Goal: Task Accomplishment & Management: Complete application form

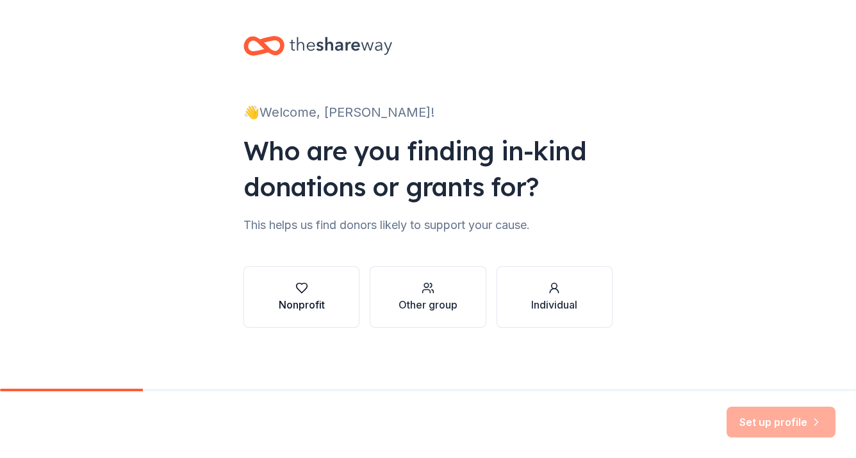
click at [308, 276] on button "Nonprofit" at bounding box center [302, 297] width 116 height 62
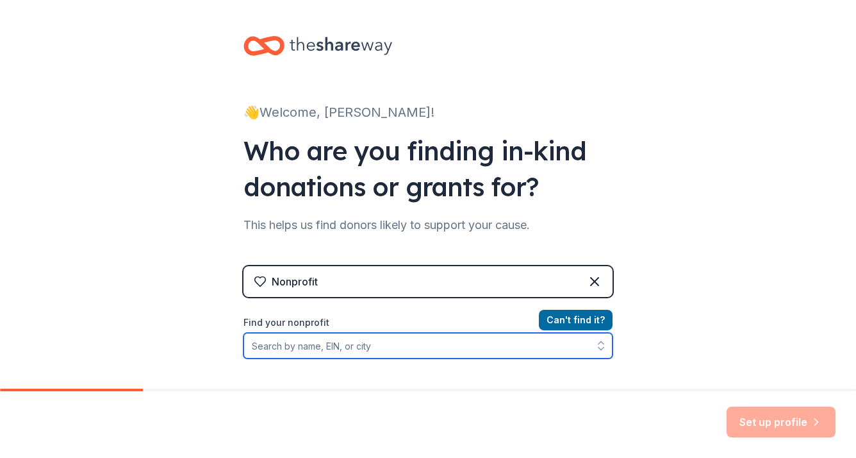
click at [461, 335] on input "Find your nonprofit" at bounding box center [428, 346] width 369 height 26
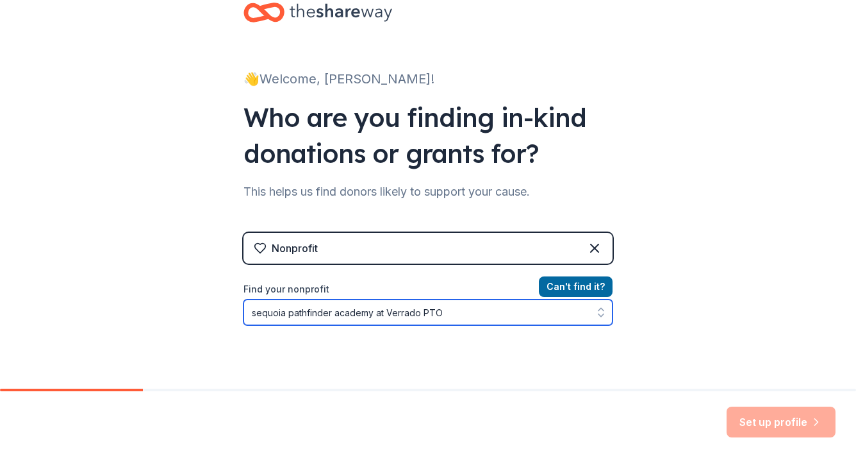
click at [336, 313] on input "sequoia pathfinder academy at Verrado PTO" at bounding box center [428, 312] width 369 height 26
click at [287, 310] on input "sequoia pathfinder Academy at Verrado PTO" at bounding box center [428, 312] width 369 height 26
click at [252, 314] on input "sequoia Pathfinder Academy at Verrado PTO" at bounding box center [428, 312] width 369 height 26
type input "Sequoia Pathfinder Academy at Verrado PTO"
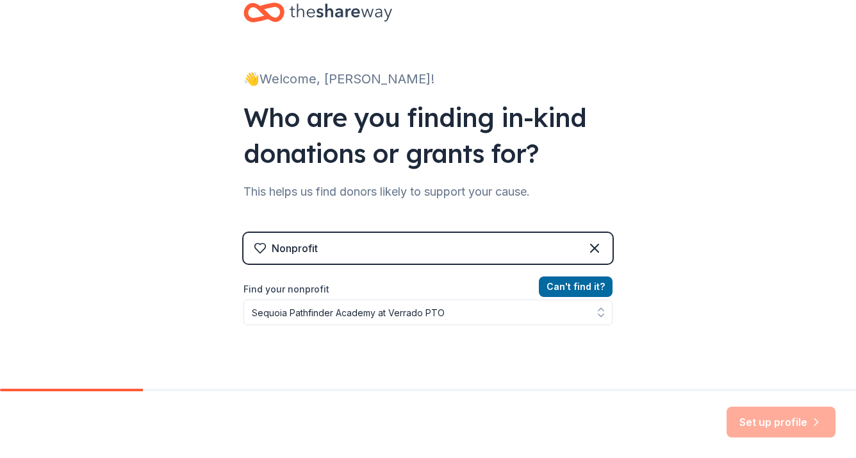
click at [776, 335] on div "👋 Welcome, Kerry! Who are you finding in-kind donations or grants for? This hel…" at bounding box center [428, 241] width 856 height 548
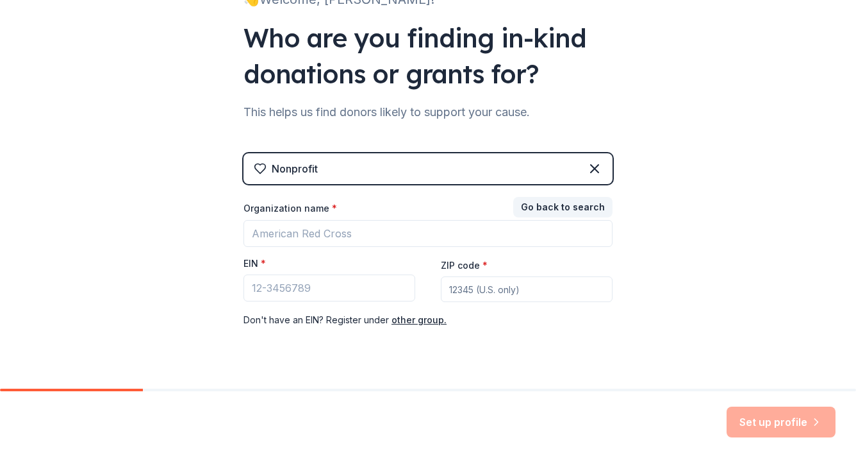
scroll to position [138, 0]
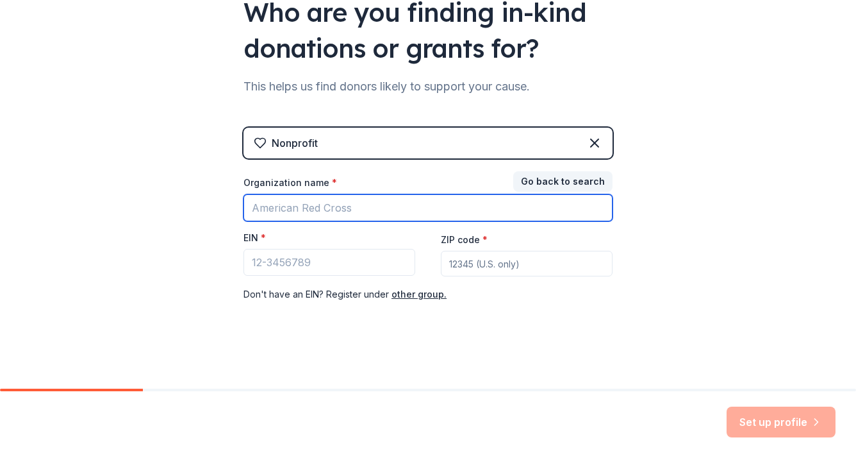
click at [406, 204] on input "Organization name *" at bounding box center [428, 207] width 369 height 27
type input "Sequoia Pathfinder Academy at Verrado PTO"
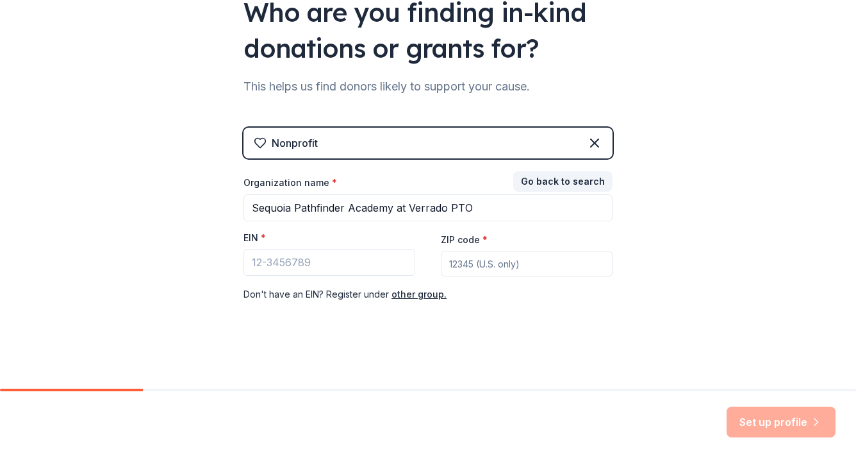
type input "85326"
click at [310, 260] on input "EIN *" at bounding box center [330, 262] width 172 height 27
type input "85-359105"
click at [723, 372] on div "👋 Welcome, Kerry! Who are you finding in-kind donations or grants for? This hel…" at bounding box center [428, 126] width 856 height 528
click at [559, 290] on div "Don ' t have an EIN? Register under other group." at bounding box center [428, 294] width 369 height 15
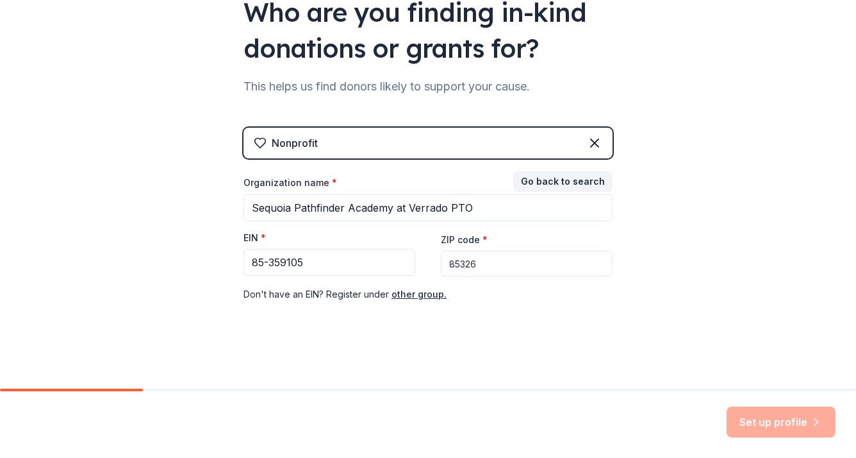
click at [525, 248] on div "ZIP code * 85326" at bounding box center [527, 254] width 172 height 46
click at [533, 260] on input "85326" at bounding box center [527, 264] width 172 height 26
click at [795, 419] on div "Set up profile" at bounding box center [781, 421] width 109 height 31
click at [782, 417] on div "Set up profile" at bounding box center [781, 421] width 109 height 31
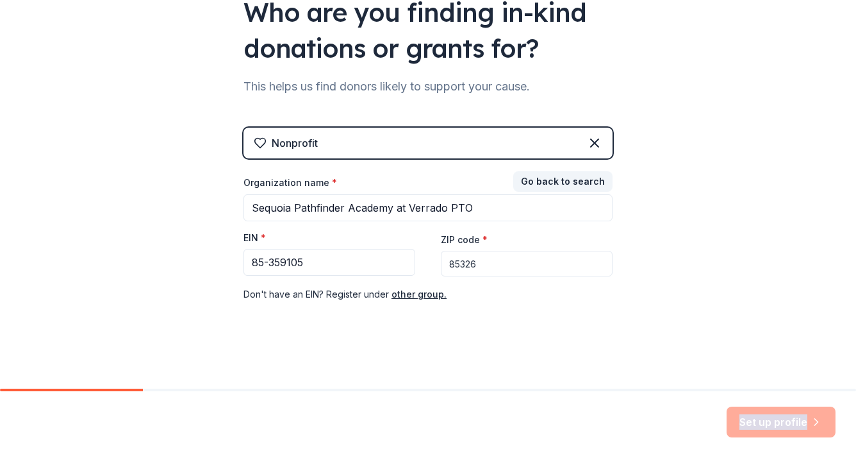
click at [782, 417] on div "Set up profile" at bounding box center [781, 421] width 109 height 31
click at [623, 310] on div "👋 Welcome, Kerry! Who are you finding in-kind donations or grants for? This hel…" at bounding box center [428, 126] width 410 height 528
click at [754, 401] on div "Set up profile" at bounding box center [428, 424] width 856 height 67
click at [784, 431] on div "Set up profile" at bounding box center [781, 421] width 109 height 31
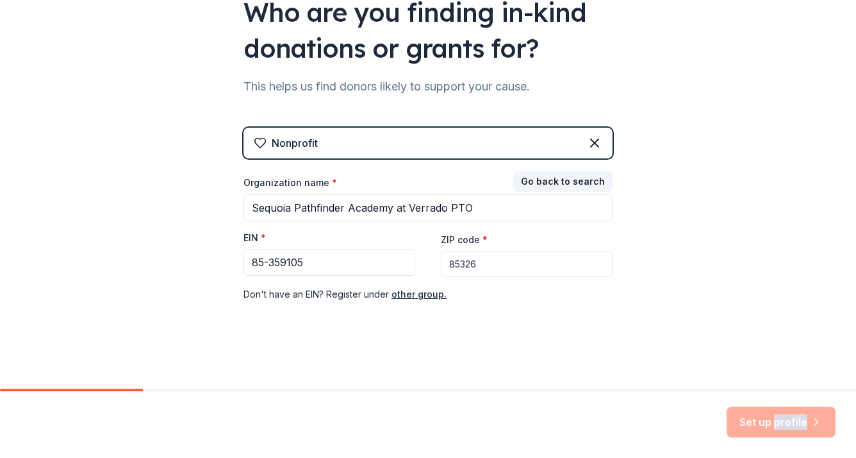
click at [784, 431] on div "Set up profile" at bounding box center [781, 421] width 109 height 31
click at [844, 281] on div "👋 Welcome, Kerry! Who are you finding in-kind donations or grants for? This hel…" at bounding box center [428, 126] width 856 height 528
click at [569, 142] on div "Nonprofit" at bounding box center [428, 143] width 369 height 31
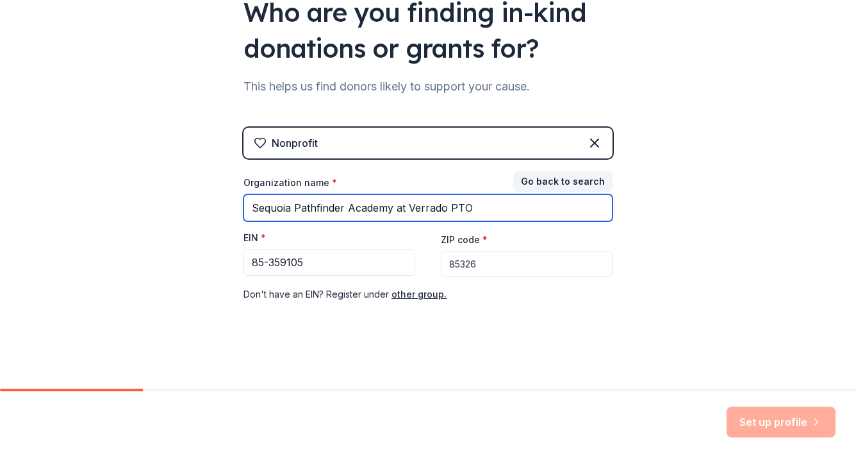
click at [529, 201] on input "Sequoia Pathfinder Academy at Verrado PTO" at bounding box center [428, 207] width 369 height 27
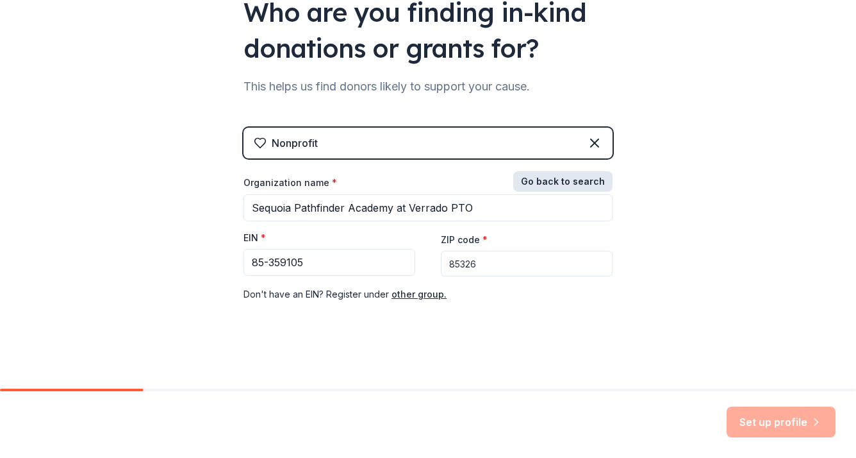
click at [531, 185] on button "Go back to search" at bounding box center [562, 181] width 99 height 21
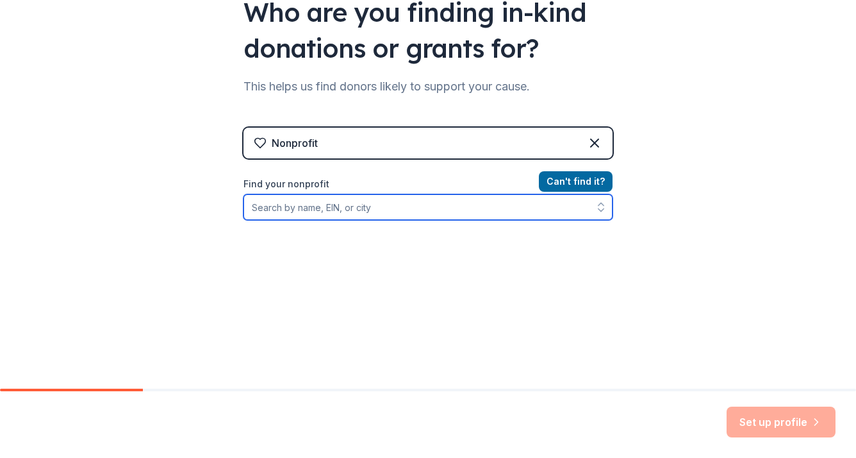
click at [471, 214] on input "Find your nonprofit" at bounding box center [428, 207] width 369 height 26
type input "85-3059105"
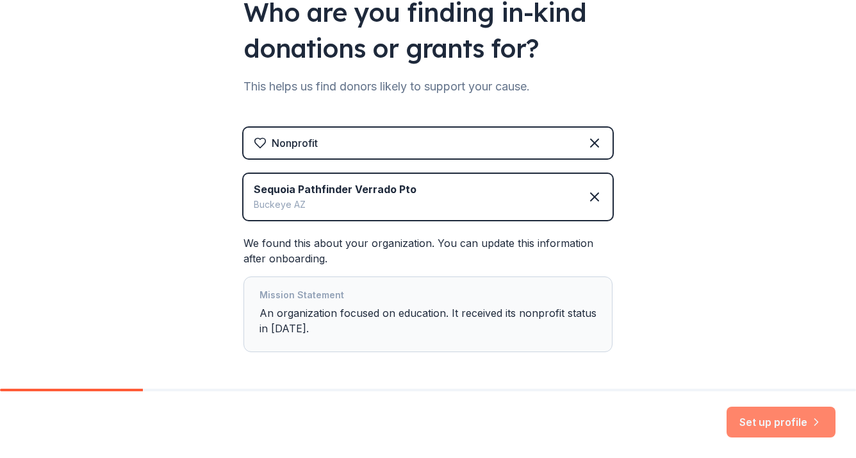
click at [776, 418] on button "Set up profile" at bounding box center [781, 421] width 109 height 31
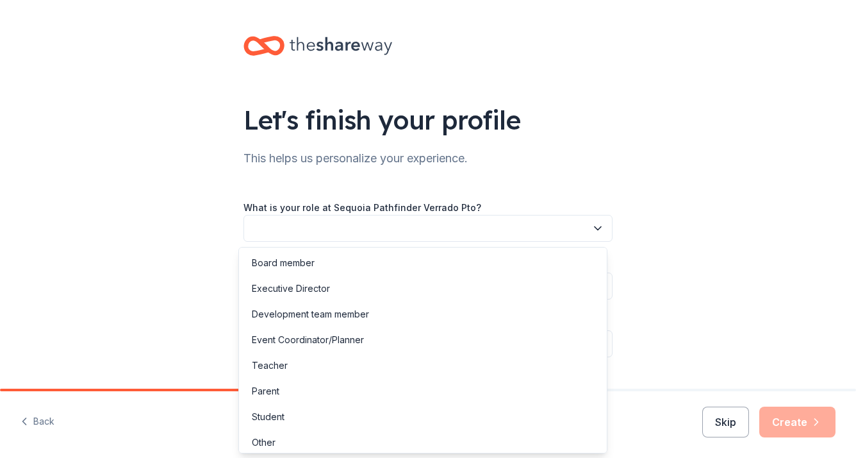
click at [576, 229] on button "button" at bounding box center [428, 228] width 369 height 27
click at [444, 262] on div "Board member" at bounding box center [423, 263] width 363 height 26
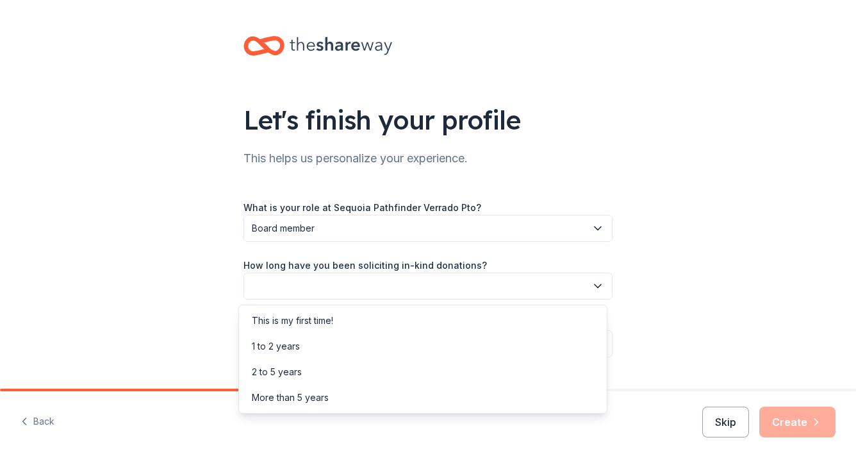
click at [424, 283] on button "button" at bounding box center [428, 285] width 369 height 27
click at [360, 320] on div "This is my first time!" at bounding box center [423, 321] width 363 height 26
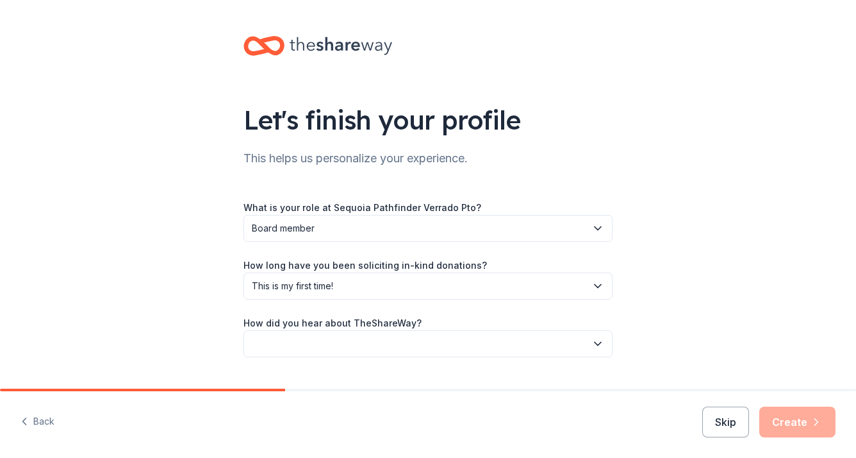
click at [497, 344] on button "button" at bounding box center [428, 343] width 369 height 27
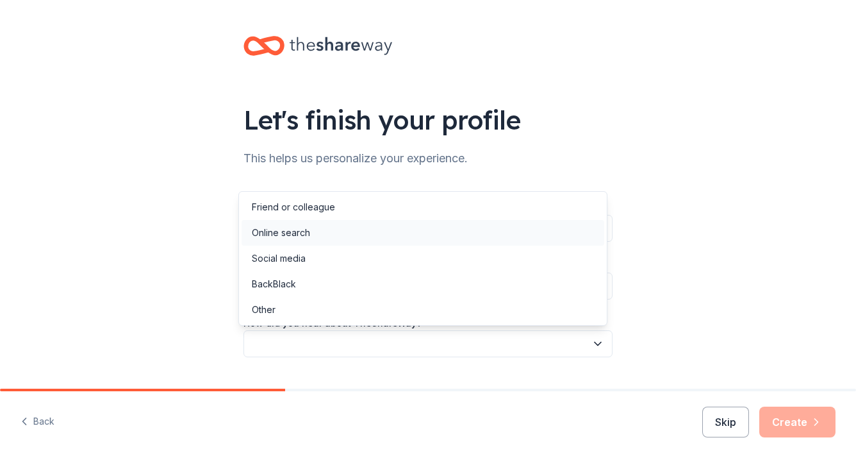
click at [429, 240] on div "Online search" at bounding box center [423, 233] width 363 height 26
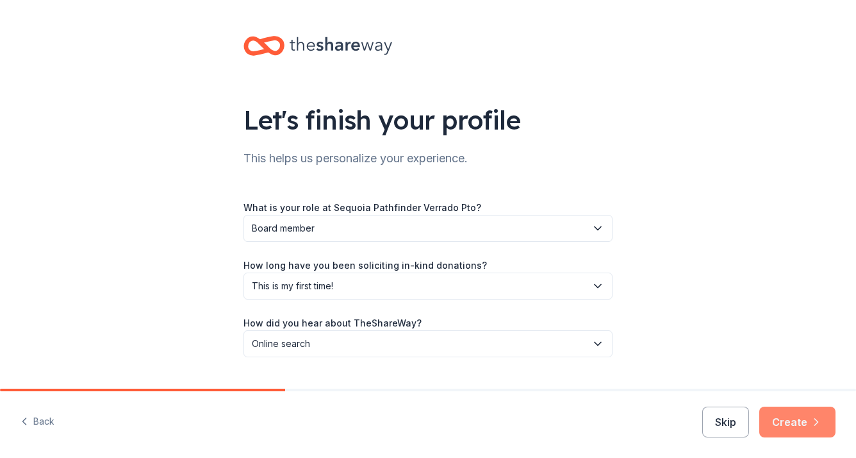
click at [795, 421] on button "Create" at bounding box center [798, 421] width 76 height 31
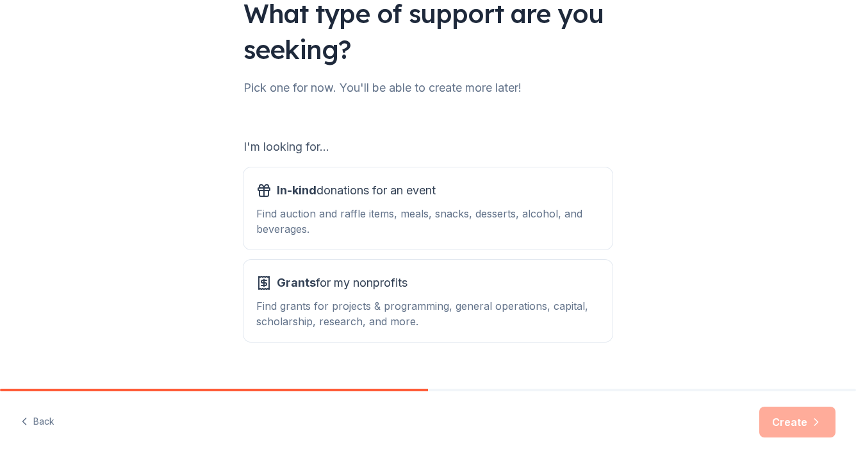
scroll to position [128, 0]
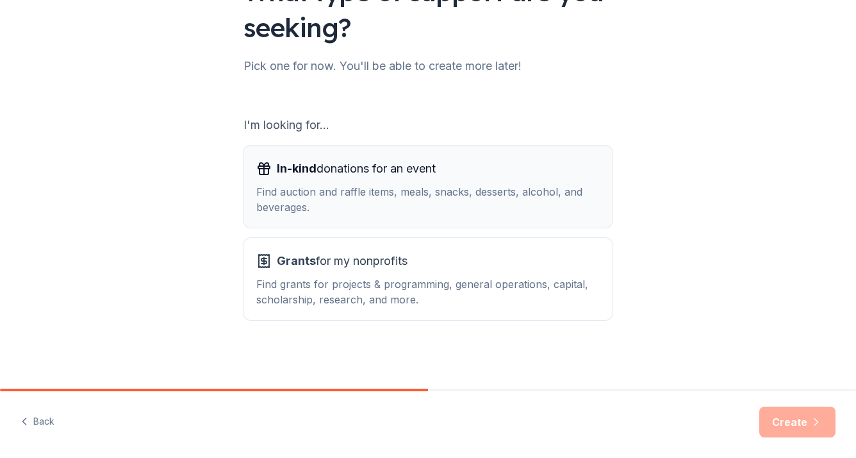
click at [491, 199] on div "Find auction and raffle items, meals, snacks, desserts, alcohol, and beverages." at bounding box center [428, 199] width 344 height 31
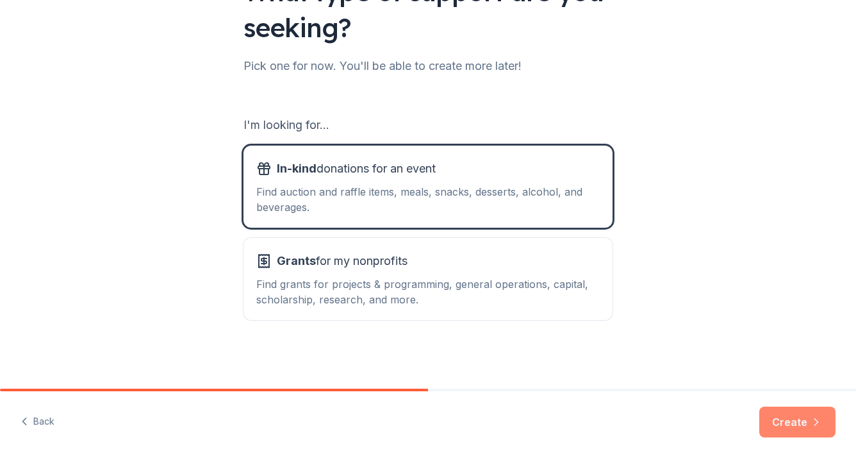
click at [803, 433] on button "Create" at bounding box center [798, 421] width 76 height 31
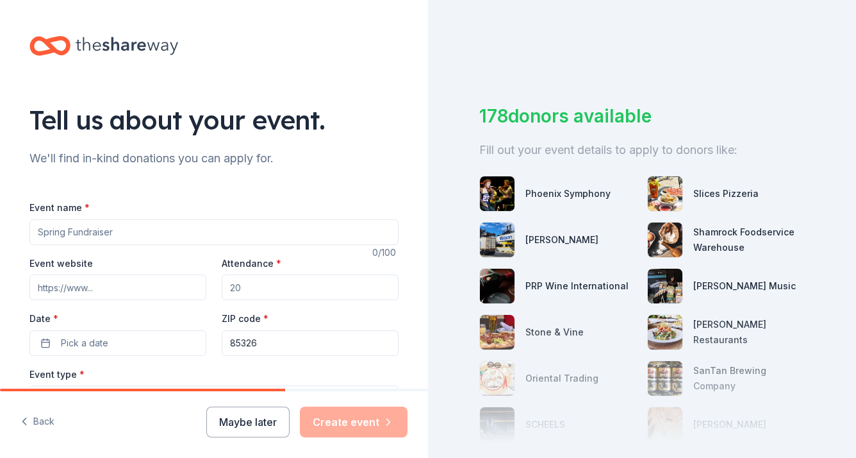
click at [105, 228] on input "Event name *" at bounding box center [213, 232] width 369 height 26
click at [33, 231] on input "Trunk or Treat" at bounding box center [213, 232] width 369 height 26
type input "Annual Trunk or Treat"
click at [79, 287] on input "Event website" at bounding box center [117, 287] width 177 height 26
paste input "The PTO is hosting our annual Trunk or Treat Event on October 30, 2025. The eve…"
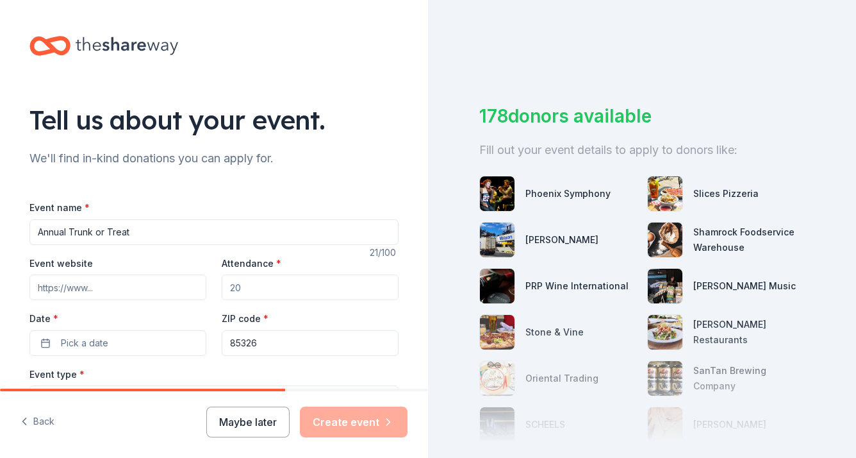
type input "The PTO is hosting our annual Trunk or Treat Event on October 30, 2025. The eve…"
drag, startPoint x: 188, startPoint y: 288, endPoint x: -3, endPoint y: 271, distance: 191.1
click at [0, 271] on html "× Tell us about your event. We'll find in-kind donations you can apply for. Eve…" at bounding box center [428, 229] width 856 height 458
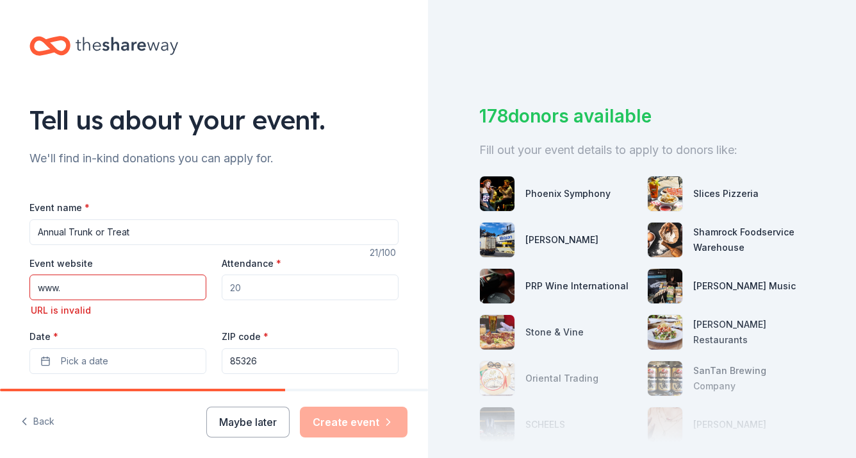
drag, startPoint x: 102, startPoint y: 287, endPoint x: -3, endPoint y: 292, distance: 104.6
click at [0, 292] on html "× Tell us about your event. We'll find in-kind donations you can apply for. Eve…" at bounding box center [428, 229] width 856 height 458
paste input "https://www.spvw.org/"
type input "https://www.spvw.org/"
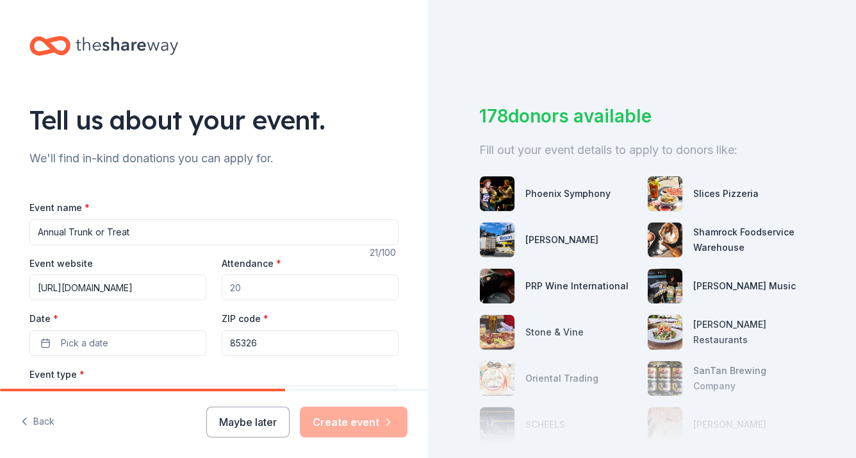
click at [288, 290] on input "Attendance *" at bounding box center [310, 287] width 177 height 26
type input "6"
type input "500"
click at [124, 352] on button "Pick a date" at bounding box center [117, 343] width 177 height 26
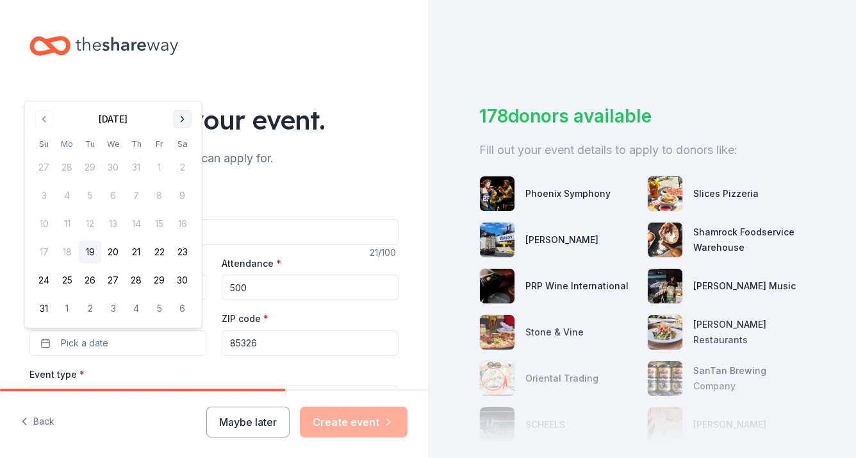
click at [182, 115] on button "Go to next month" at bounding box center [183, 119] width 18 height 18
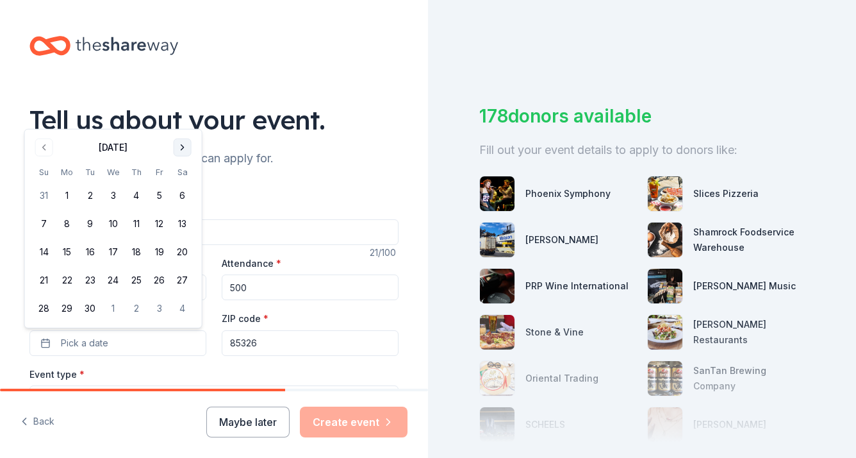
click at [185, 145] on button "Go to next month" at bounding box center [183, 147] width 18 height 18
click at [135, 304] on button "30" at bounding box center [136, 308] width 23 height 23
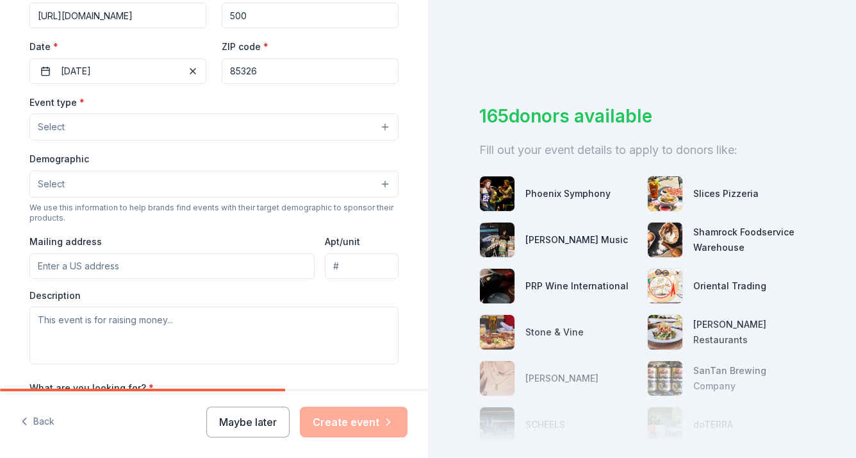
scroll to position [277, 0]
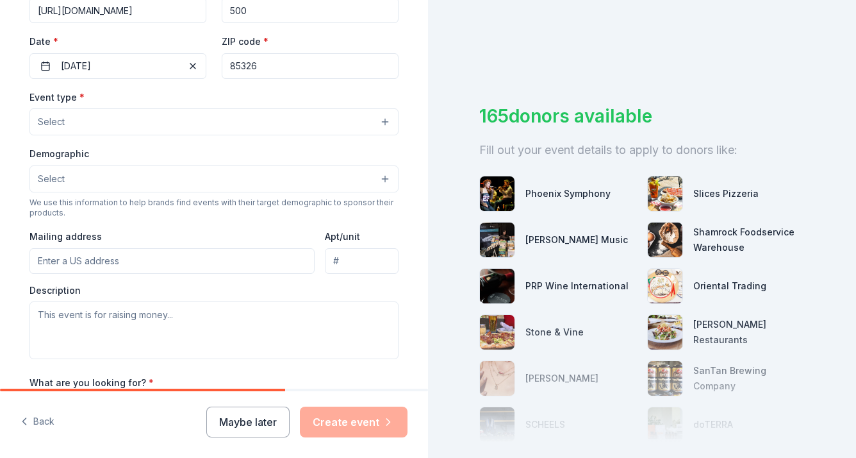
click at [369, 128] on button "Select" at bounding box center [213, 121] width 369 height 27
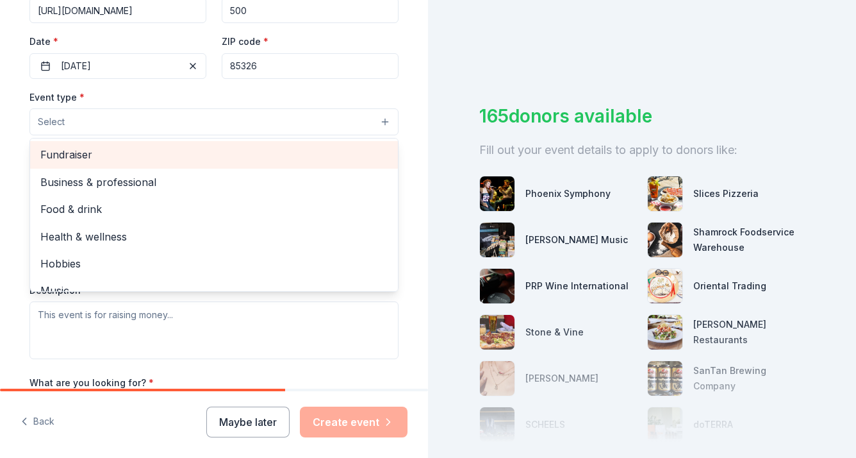
click at [162, 158] on span "Fundraiser" at bounding box center [213, 154] width 347 height 17
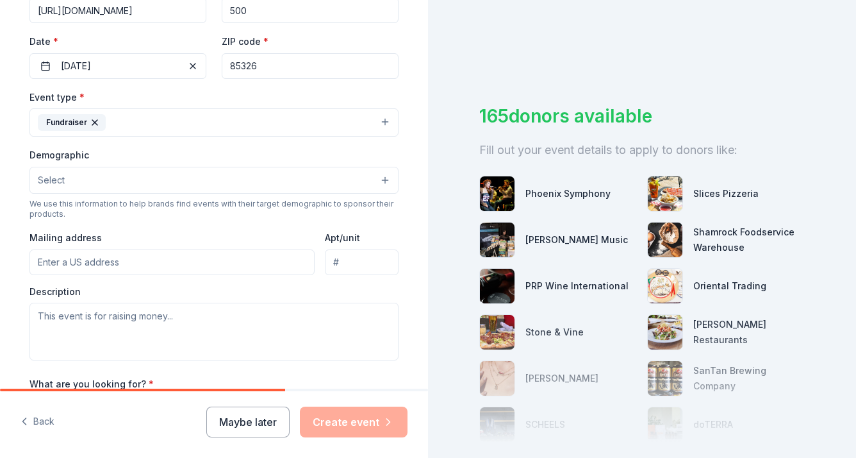
click at [177, 117] on button "Fundraiser" at bounding box center [213, 122] width 369 height 28
click at [199, 181] on button "Select" at bounding box center [213, 180] width 369 height 27
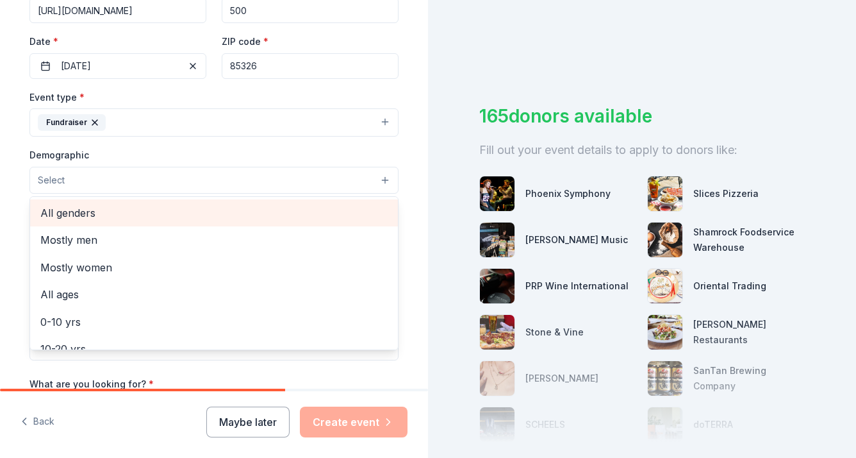
click at [128, 217] on span "All genders" at bounding box center [213, 212] width 347 height 17
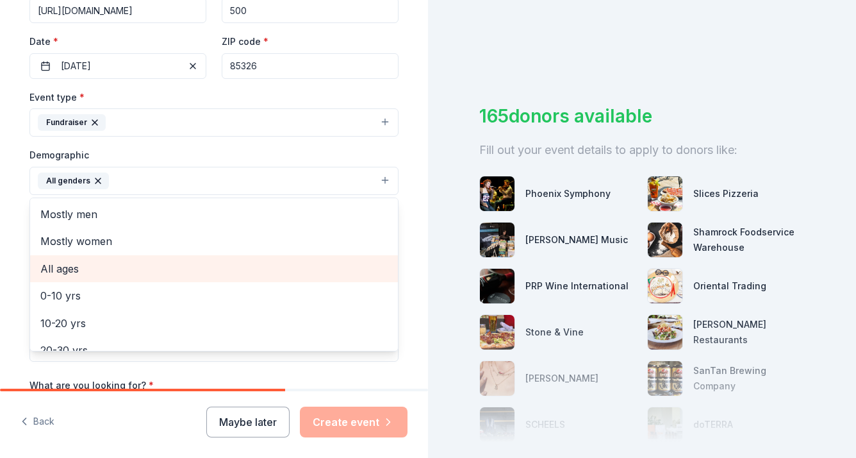
click at [169, 271] on span "All ages" at bounding box center [213, 268] width 347 height 17
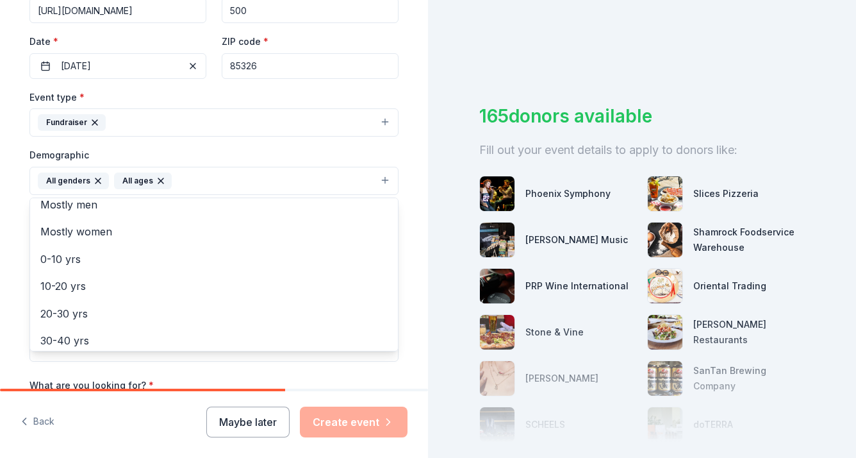
scroll to position [0, 0]
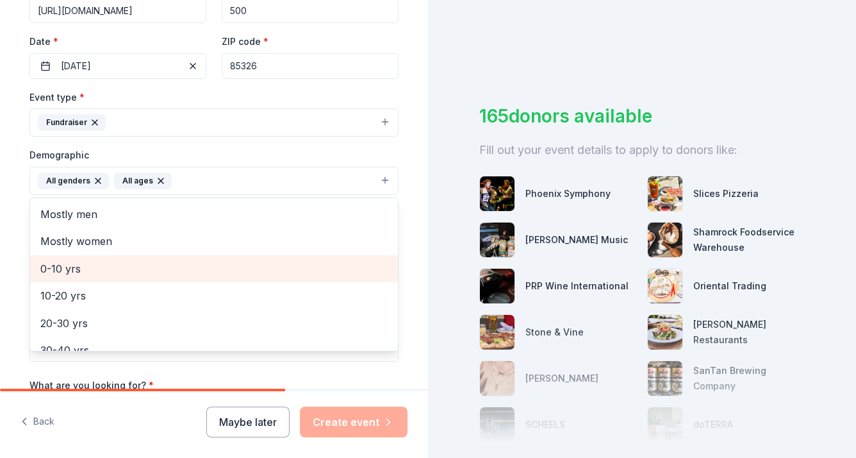
click at [164, 261] on span "0-10 yrs" at bounding box center [213, 268] width 347 height 17
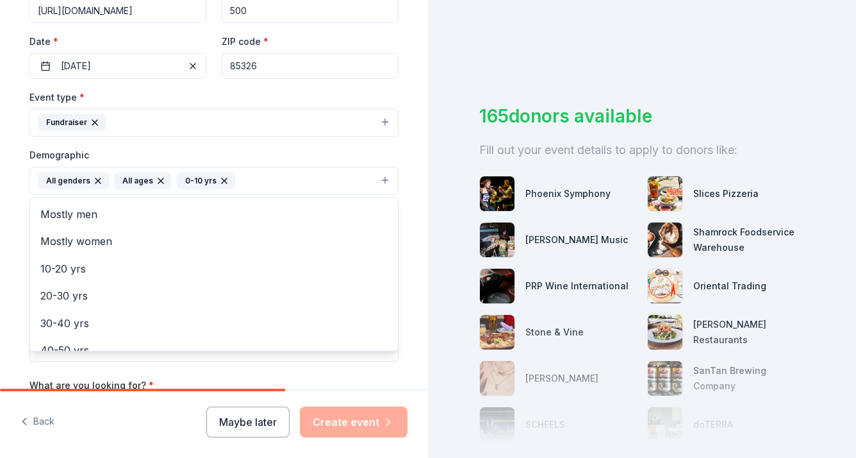
scroll to position [293, 0]
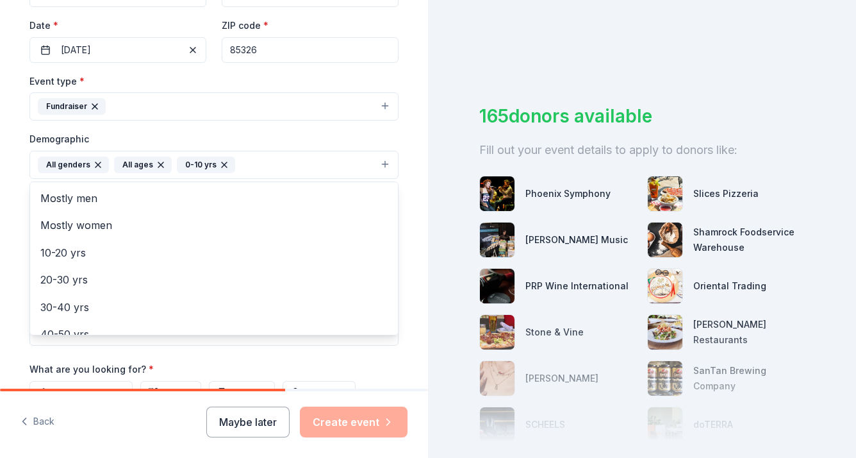
click at [401, 171] on div "Tell us about your event. We'll find in-kind donations you can apply for. Event…" at bounding box center [214, 135] width 410 height 856
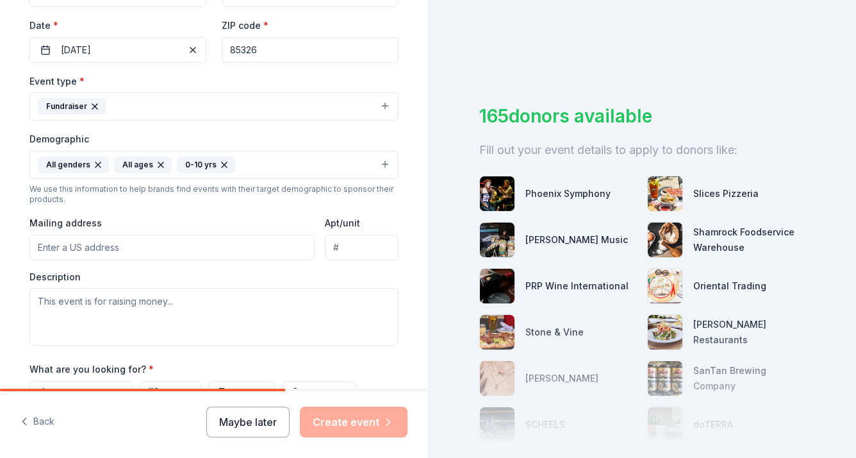
click at [199, 247] on input "Mailing address" at bounding box center [171, 248] width 285 height 26
type input "20370 W Roosevelt St"
drag, startPoint x: 331, startPoint y: 248, endPoint x: 439, endPoint y: 252, distance: 108.4
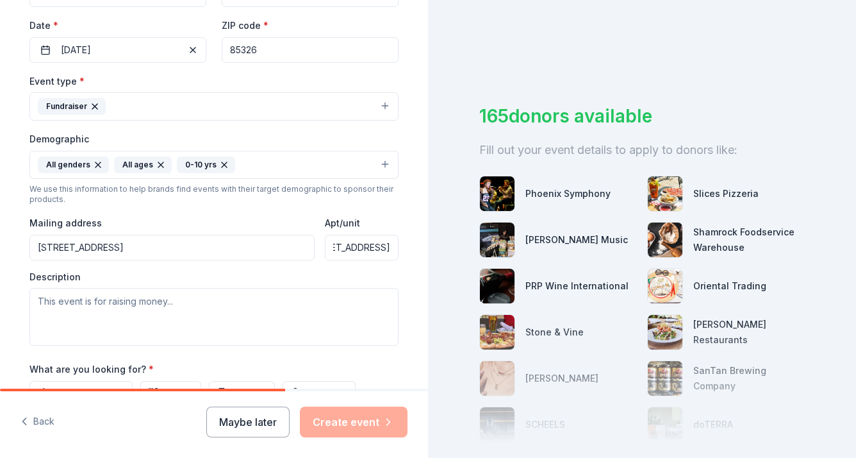
click at [439, 252] on div "Tell us about your event. We'll find in-kind donations you can apply for. Event…" at bounding box center [428, 229] width 856 height 458
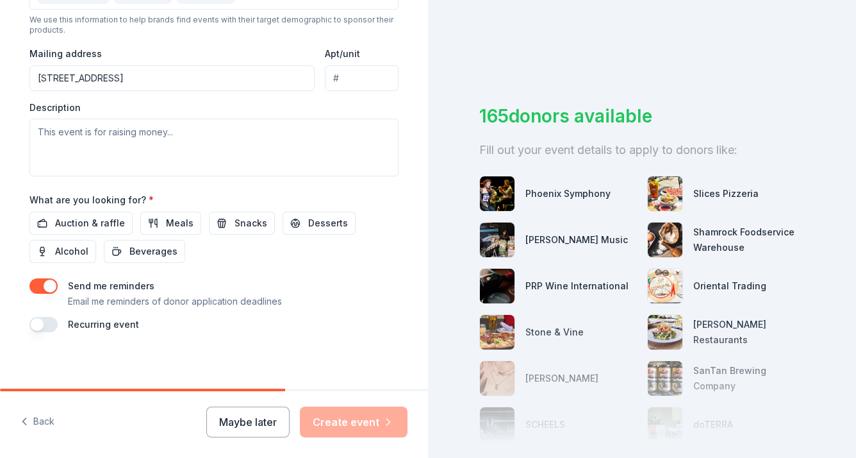
scroll to position [467, 0]
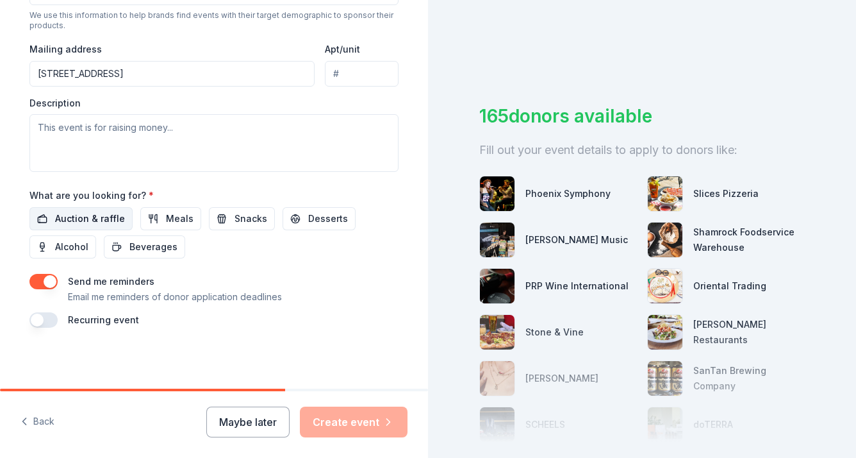
click at [97, 221] on span "Auction & raffle" at bounding box center [90, 218] width 70 height 15
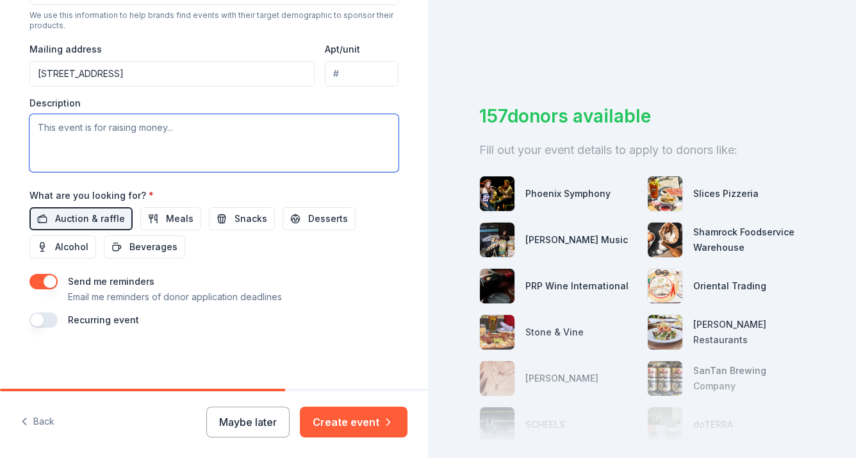
click at [151, 135] on textarea at bounding box center [213, 143] width 369 height 58
paste textarea "The PTO is hosting our annual Trunk or Treat Event on October 30, 2025. The eve…"
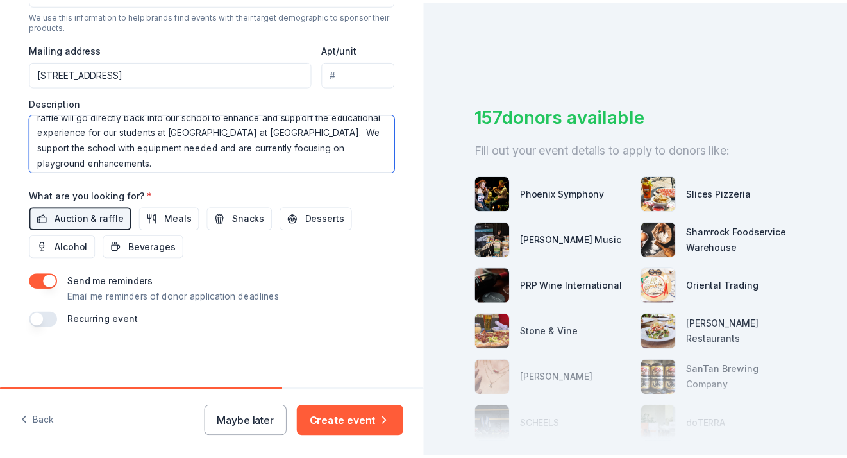
scroll to position [77, 0]
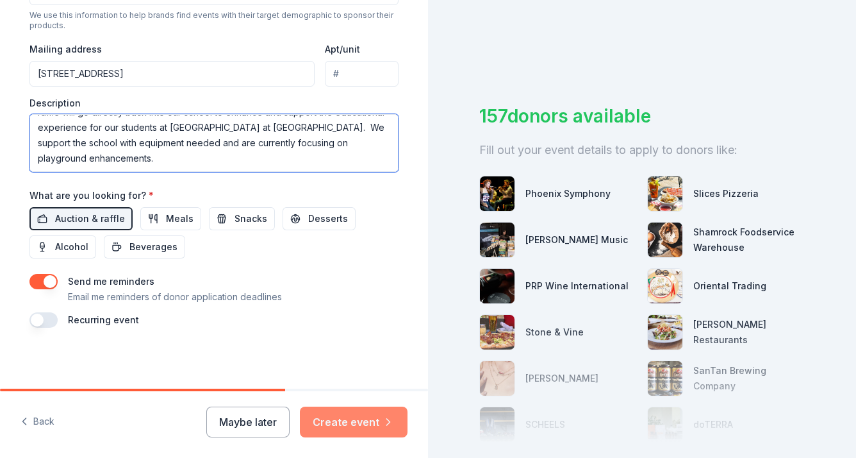
type textarea "The PTO is hosting our annual Trunk or Treat Event on October 30, 2025. The eve…"
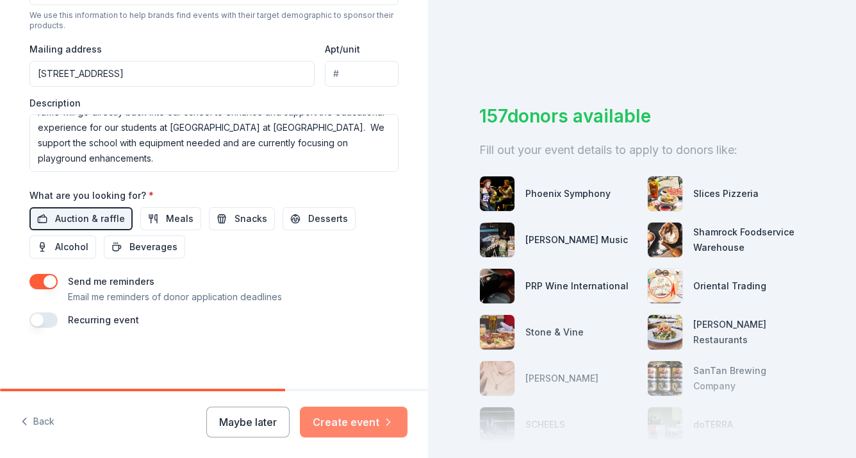
click at [347, 431] on button "Create event" at bounding box center [354, 421] width 108 height 31
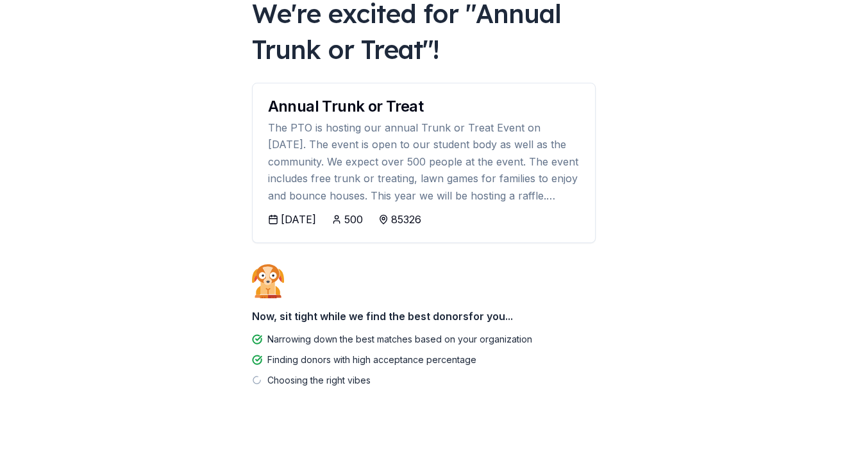
scroll to position [100, 0]
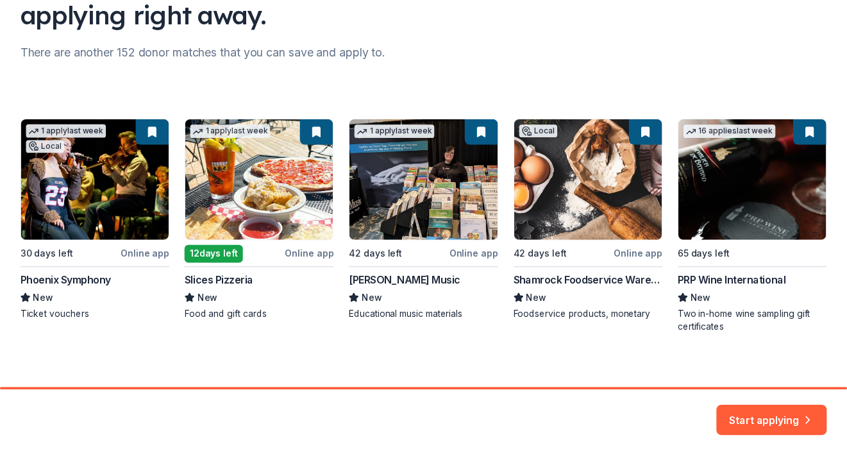
scroll to position [150, 0]
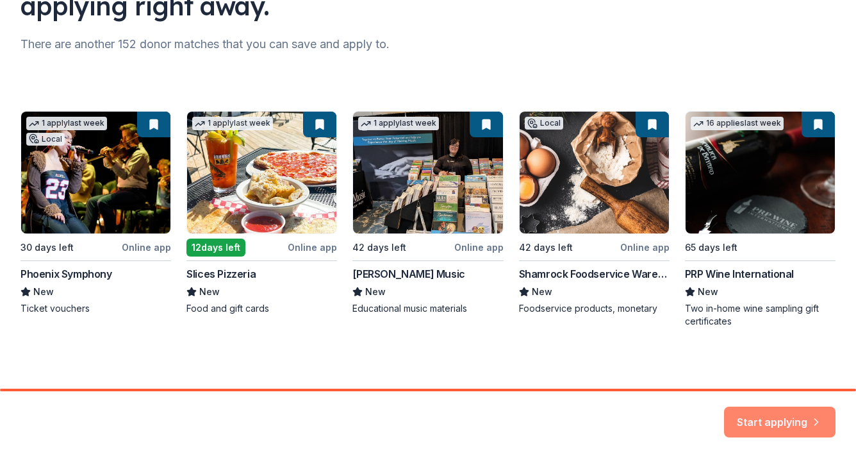
click at [764, 417] on button "Start applying" at bounding box center [780, 414] width 112 height 31
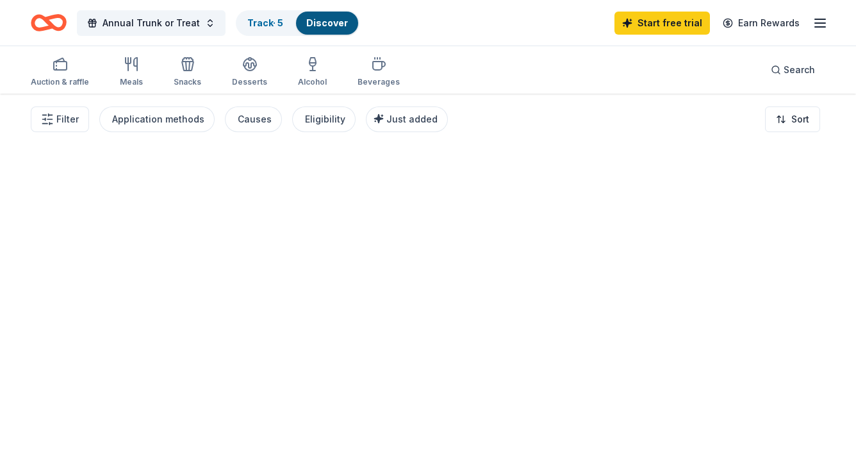
click at [803, 403] on div at bounding box center [428, 276] width 856 height 364
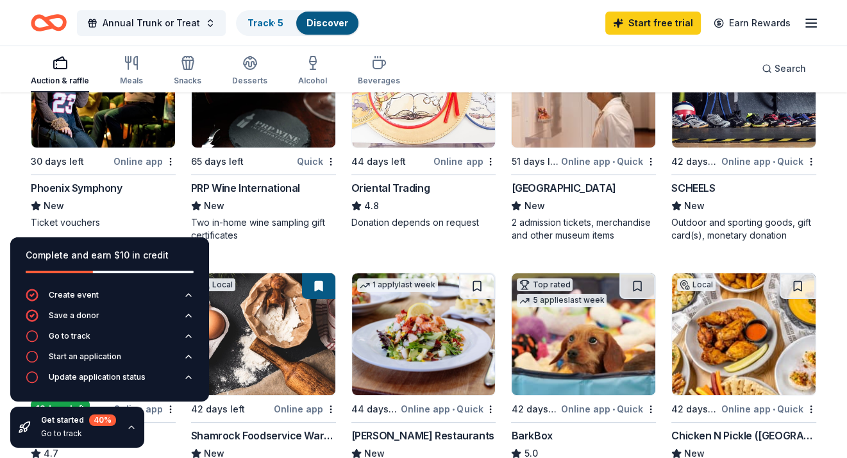
scroll to position [219, 0]
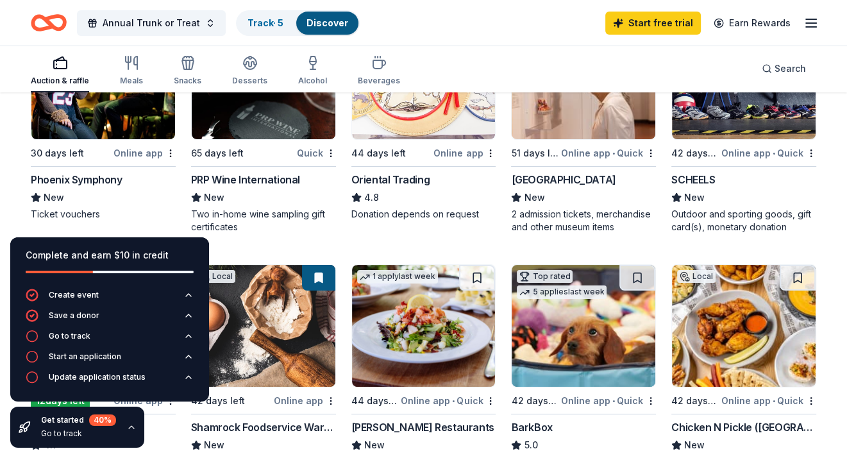
click at [119, 124] on img at bounding box center [103, 78] width 144 height 122
click at [572, 178] on div "Heard Museum" at bounding box center [563, 179] width 104 height 15
click at [736, 126] on img at bounding box center [744, 78] width 144 height 122
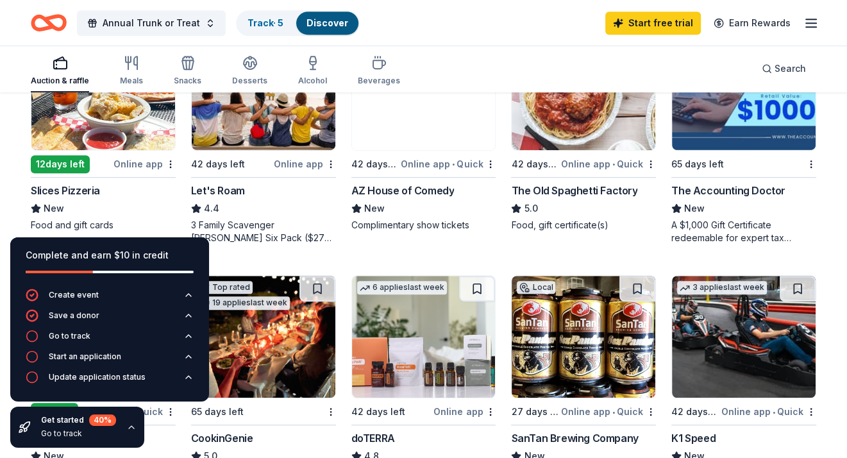
scroll to position [708, 0]
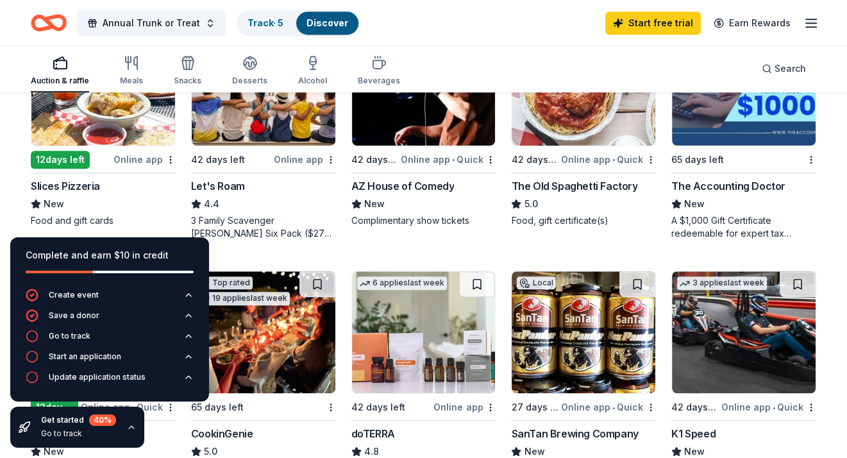
click at [397, 188] on div "AZ House of Comedy" at bounding box center [402, 185] width 103 height 15
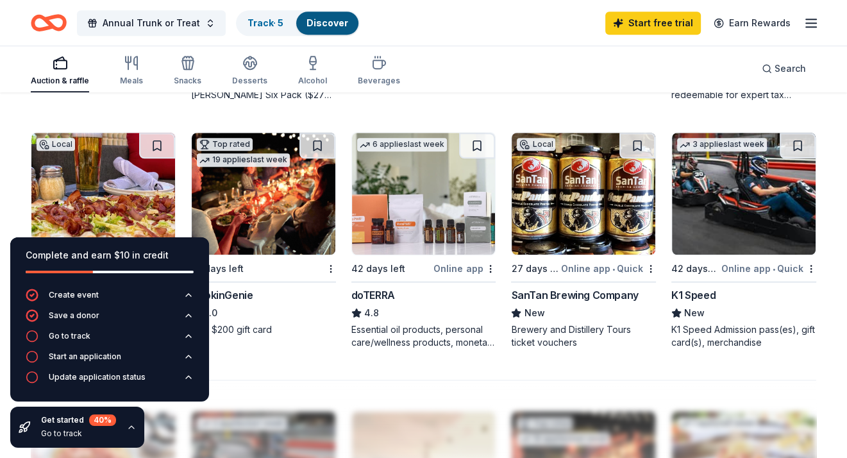
scroll to position [833, 0]
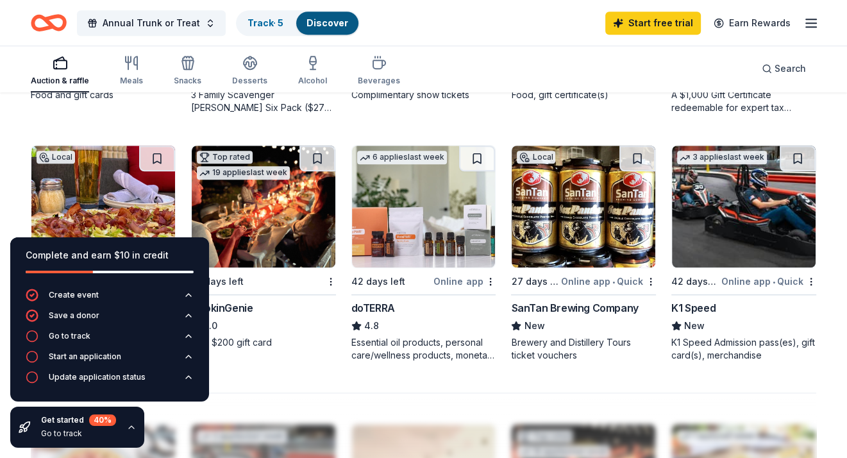
click at [727, 213] on img at bounding box center [744, 206] width 144 height 122
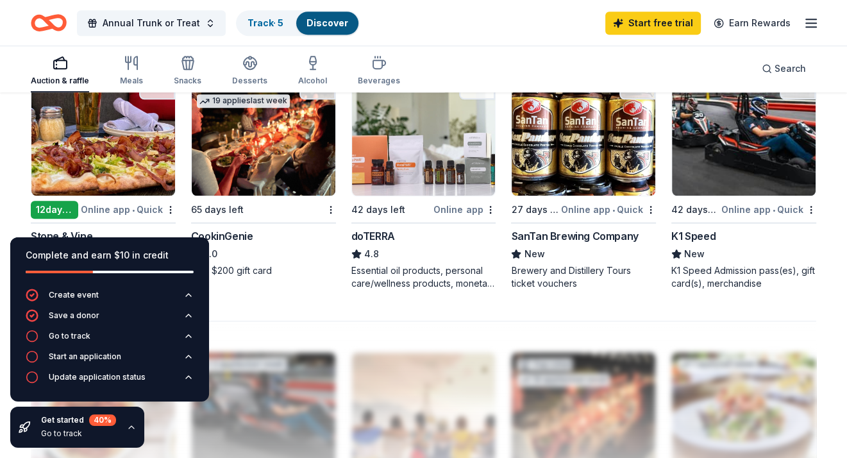
scroll to position [903, 0]
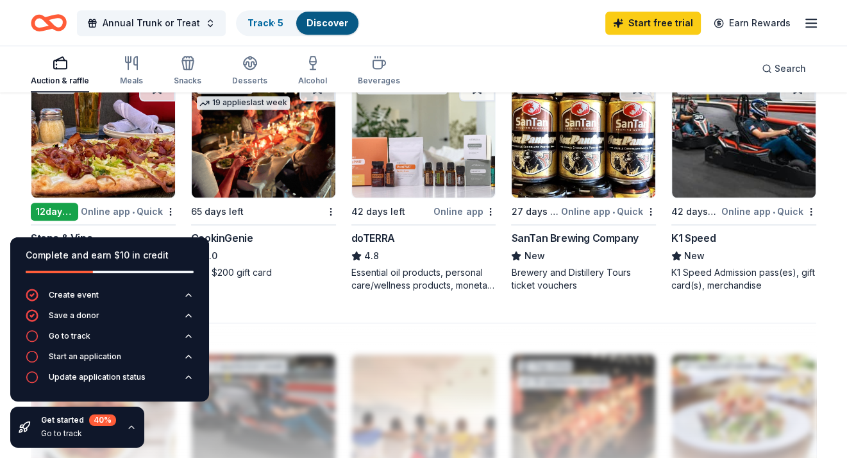
click at [423, 175] on img at bounding box center [424, 137] width 144 height 122
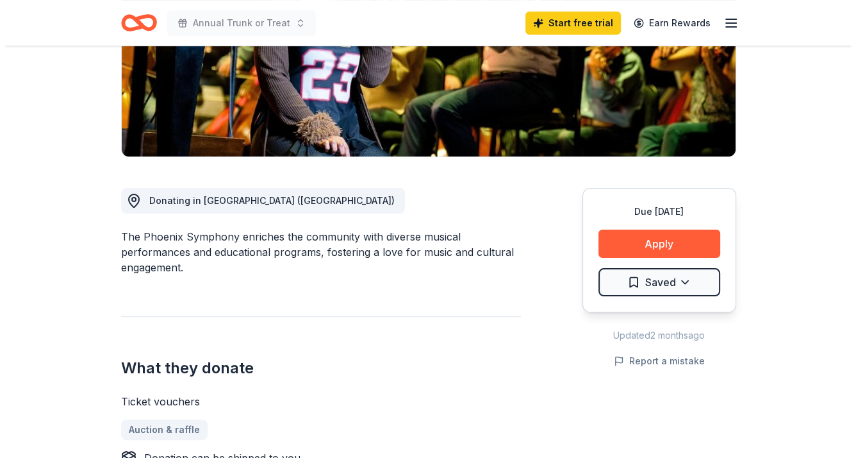
scroll to position [238, 0]
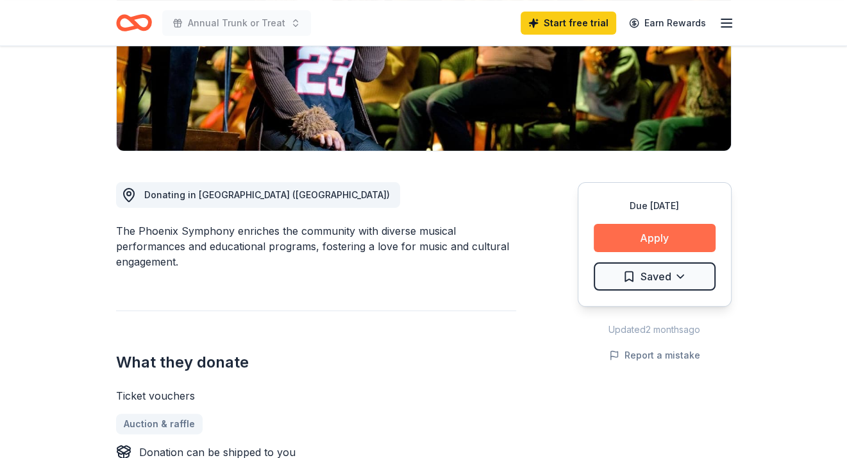
click at [673, 228] on button "Apply" at bounding box center [655, 238] width 122 height 28
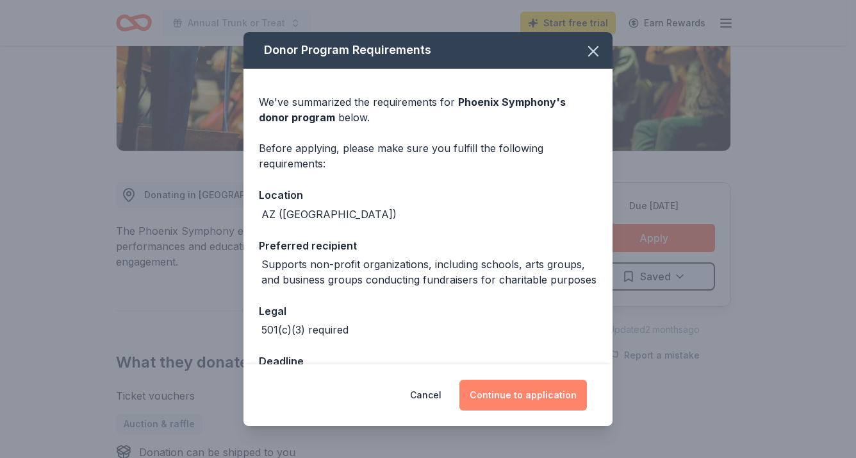
click at [549, 402] on button "Continue to application" at bounding box center [524, 394] width 128 height 31
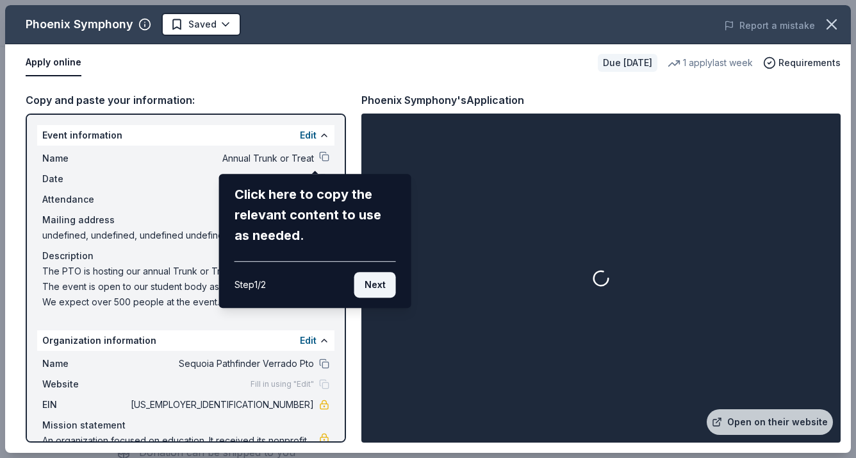
click at [374, 283] on button "Next" at bounding box center [375, 285] width 42 height 26
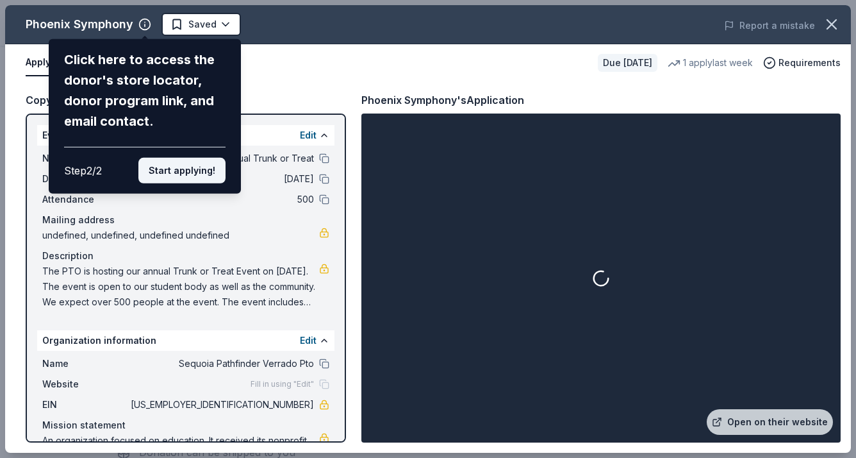
click at [200, 173] on button "Start applying!" at bounding box center [181, 171] width 87 height 26
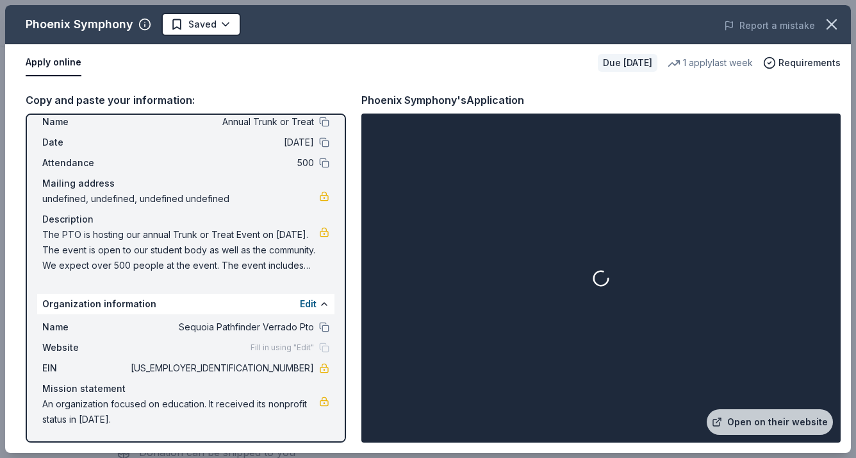
scroll to position [0, 0]
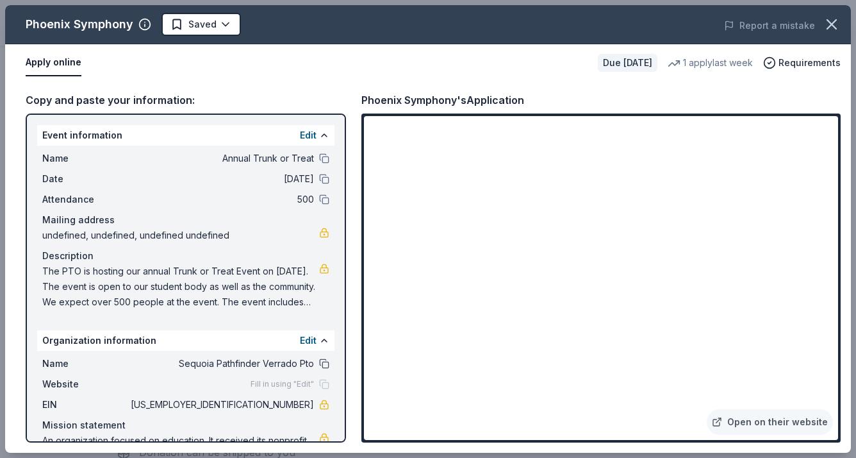
click at [319, 360] on button at bounding box center [324, 363] width 10 height 10
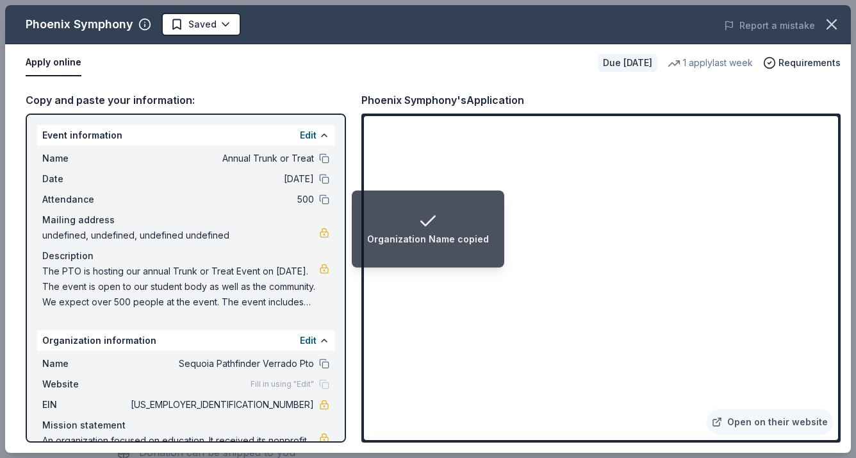
click at [486, 218] on li "Organization Name copied" at bounding box center [428, 228] width 153 height 77
click at [468, 217] on div "Organization Name copied" at bounding box center [428, 229] width 122 height 36
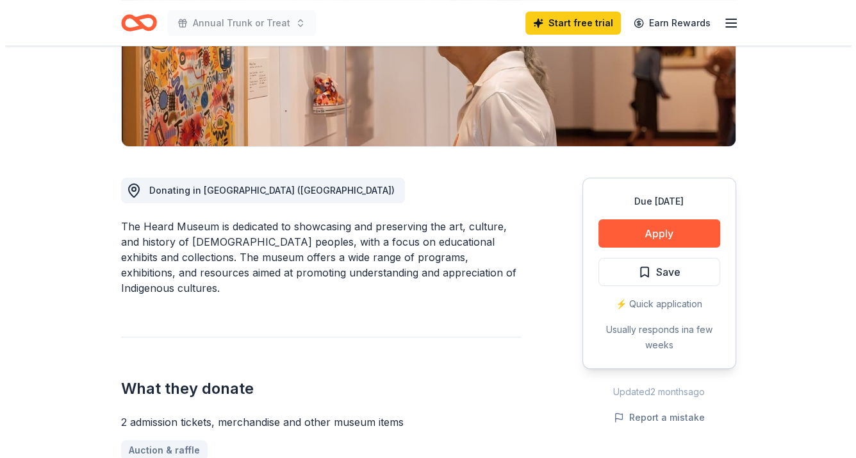
scroll to position [254, 0]
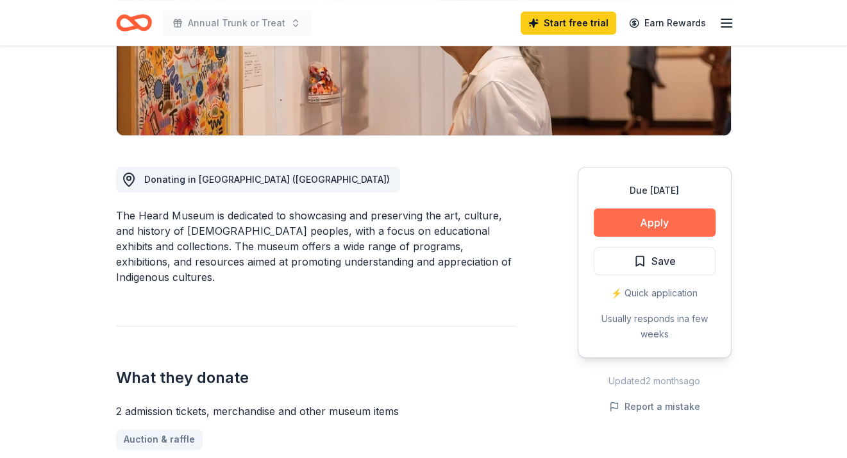
click at [663, 226] on button "Apply" at bounding box center [655, 222] width 122 height 28
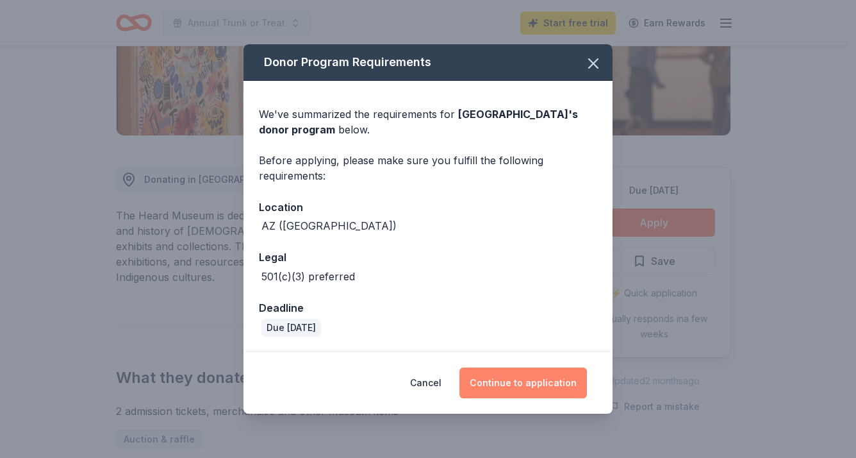
click at [531, 387] on button "Continue to application" at bounding box center [524, 382] width 128 height 31
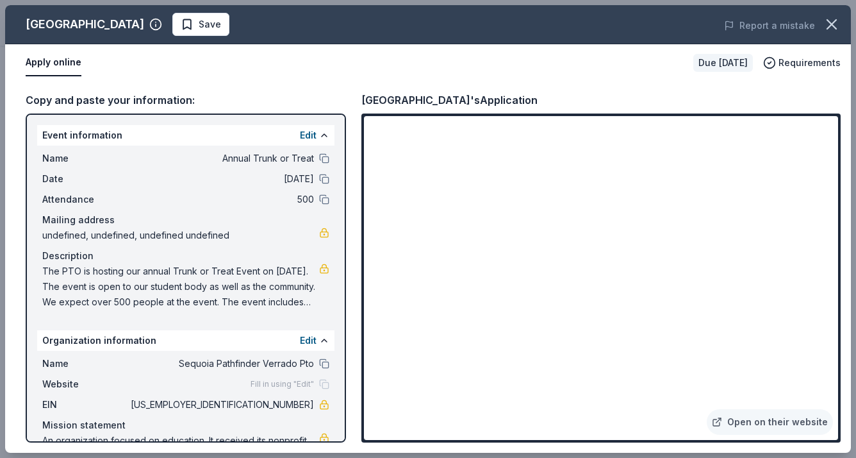
drag, startPoint x: 854, startPoint y: 145, endPoint x: 849, endPoint y: 185, distance: 40.7
click at [846, 185] on div "Heard Museum Save Report a mistake Apply online Due in 51 days Requirements Cop…" at bounding box center [428, 229] width 856 height 458
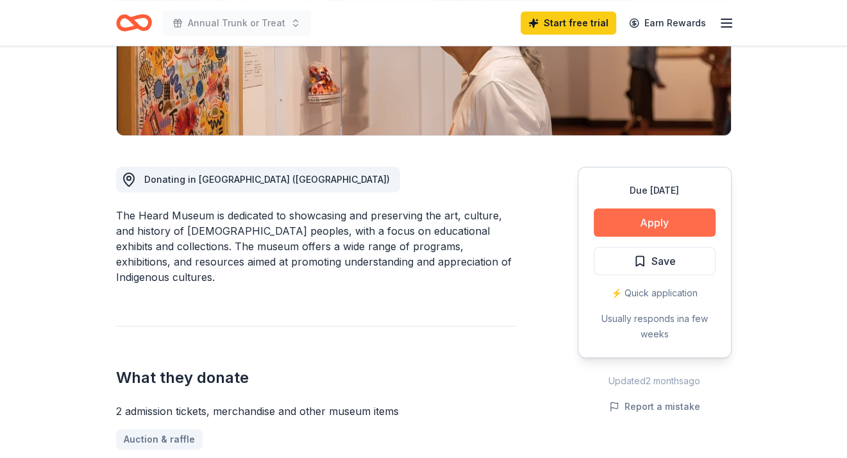
click at [695, 214] on button "Apply" at bounding box center [655, 222] width 122 height 28
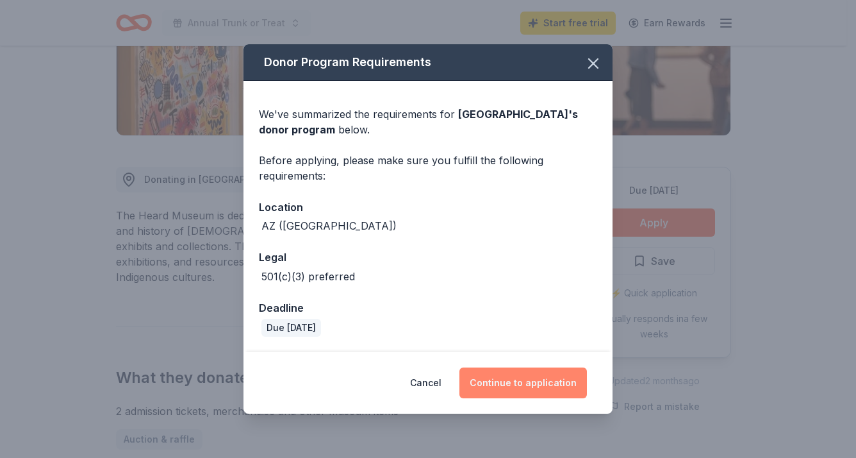
click at [510, 387] on button "Continue to application" at bounding box center [524, 382] width 128 height 31
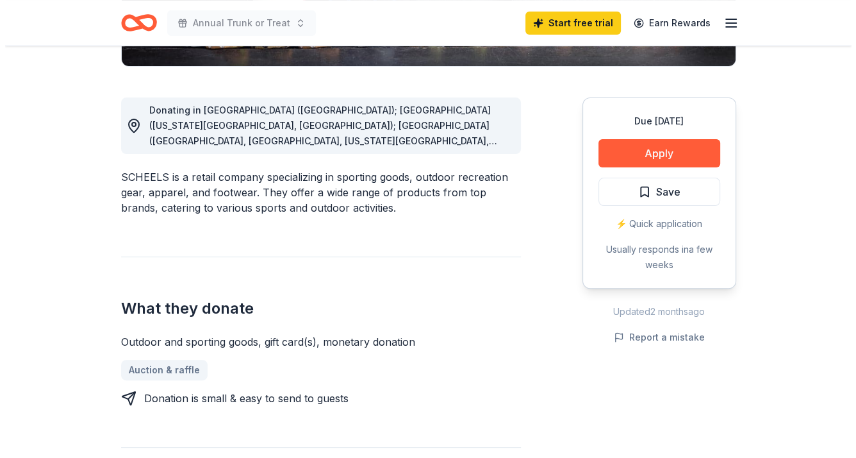
scroll to position [326, 0]
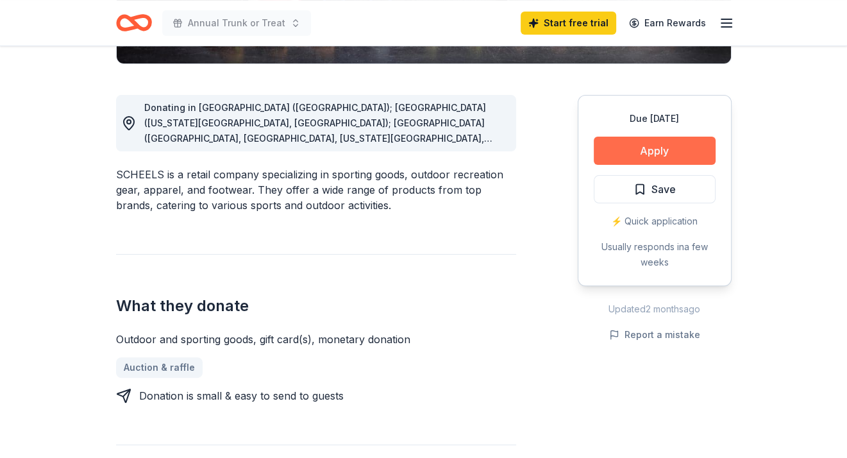
click at [666, 151] on button "Apply" at bounding box center [655, 151] width 122 height 28
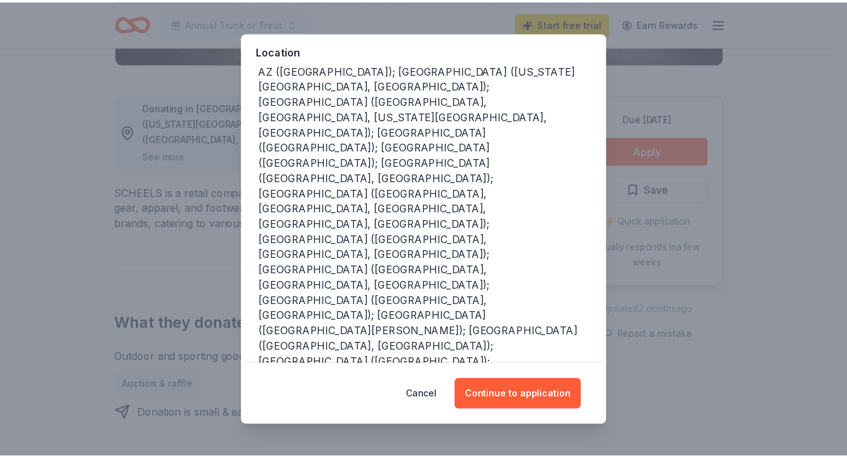
scroll to position [151, 0]
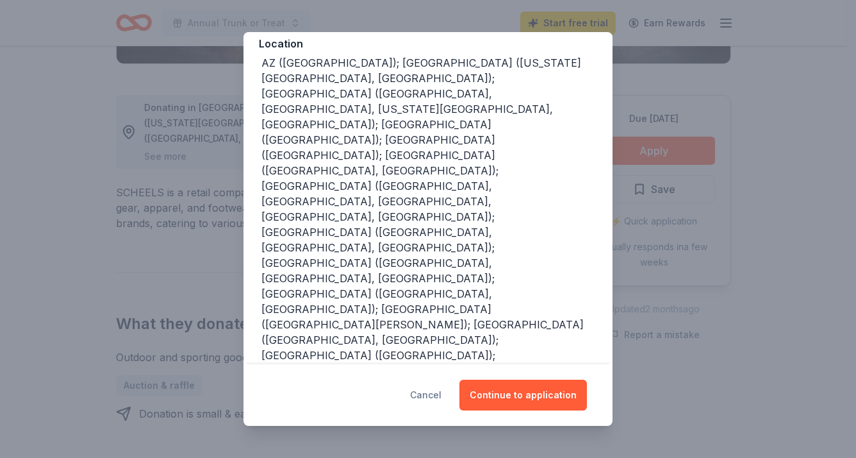
click at [437, 394] on button "Cancel" at bounding box center [425, 394] width 31 height 31
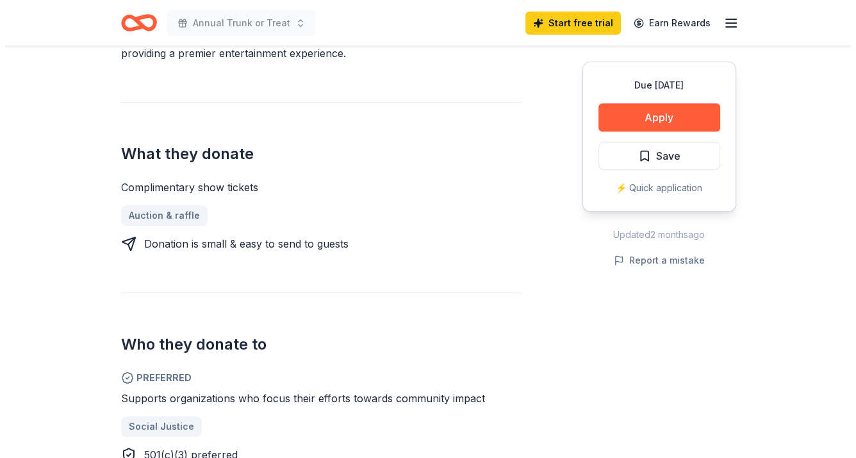
scroll to position [433, 0]
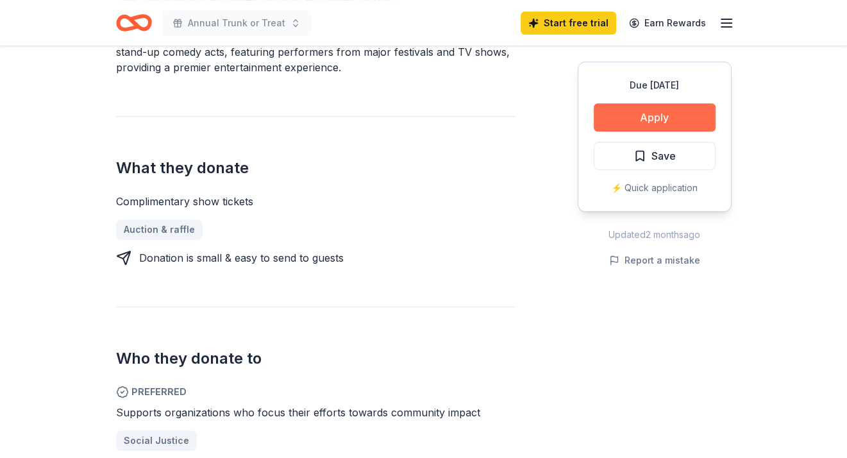
click at [663, 104] on button "Apply" at bounding box center [655, 117] width 122 height 28
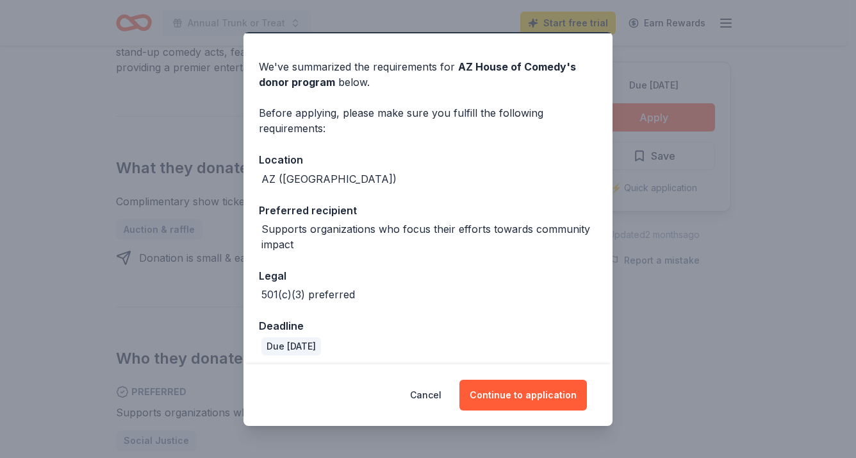
scroll to position [41, 0]
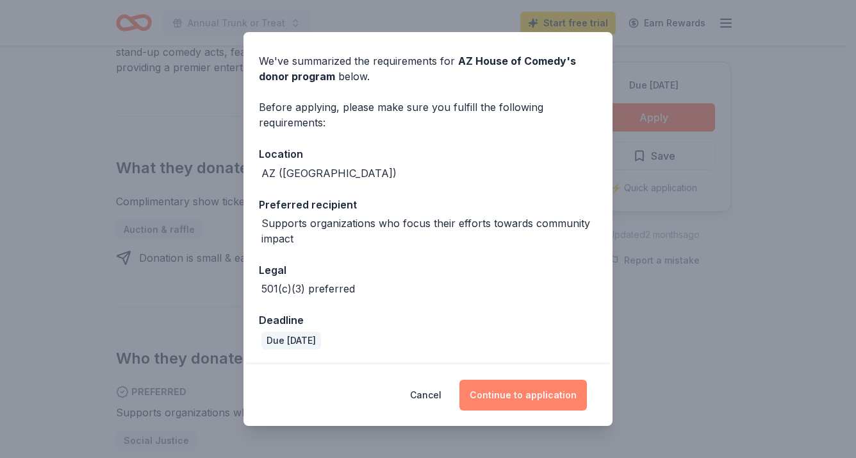
click at [532, 394] on button "Continue to application" at bounding box center [524, 394] width 128 height 31
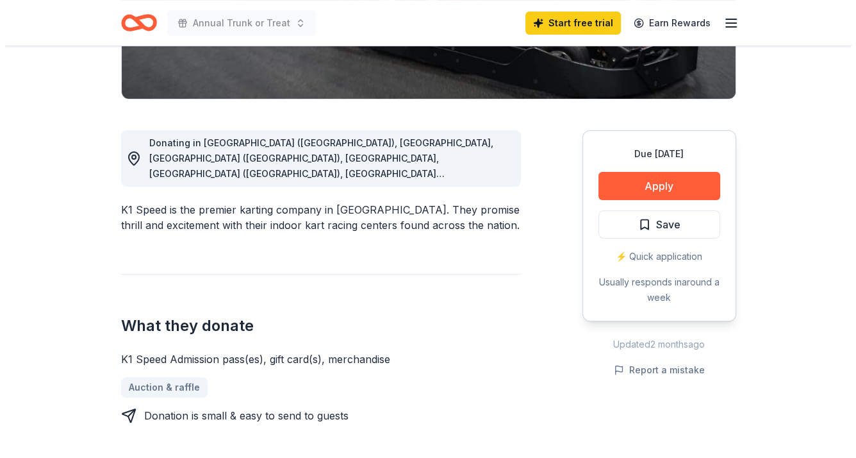
scroll to position [293, 0]
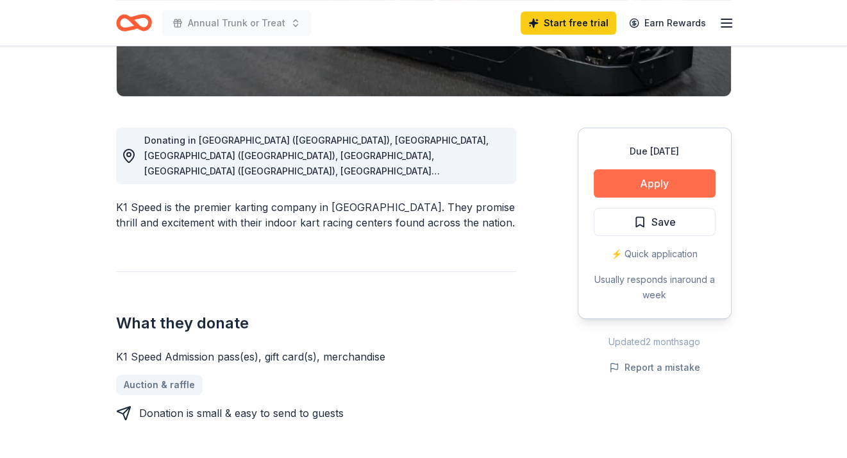
click at [661, 181] on button "Apply" at bounding box center [655, 183] width 122 height 28
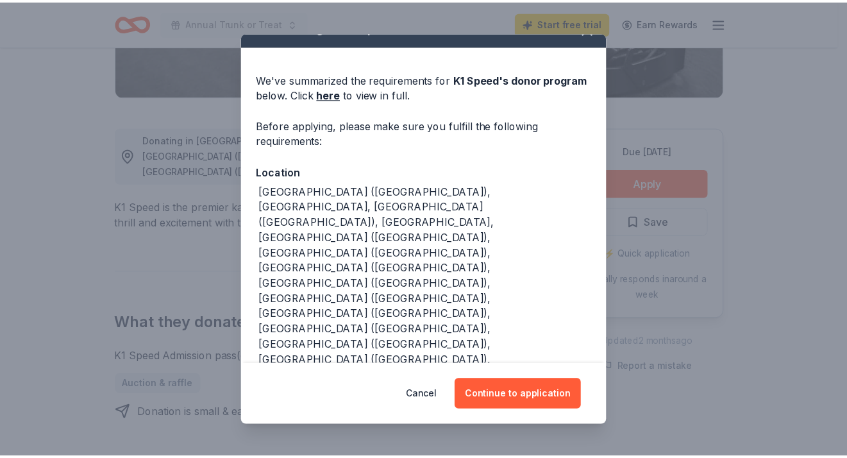
scroll to position [39, 0]
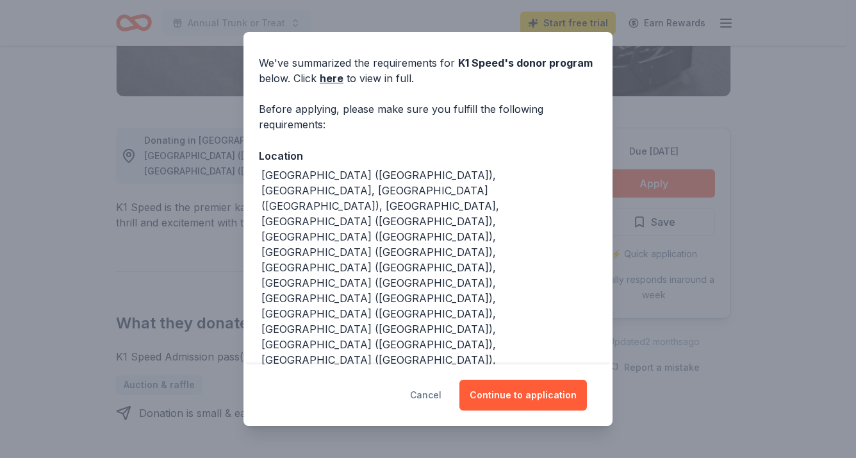
click at [429, 398] on button "Cancel" at bounding box center [425, 394] width 31 height 31
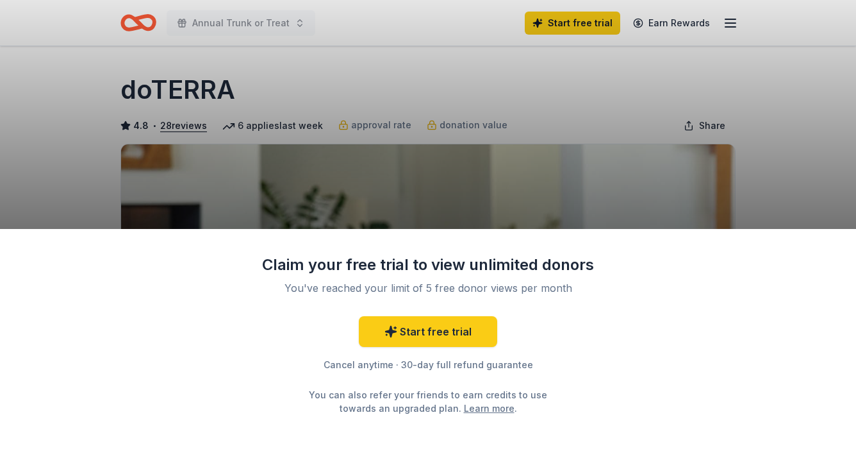
click at [789, 180] on div "Claim your free trial to view unlimited donors You've reached your limit of 5 f…" at bounding box center [428, 229] width 856 height 458
click at [804, 188] on div "Claim your free trial to view unlimited donors You've reached your limit of 5 f…" at bounding box center [428, 229] width 856 height 458
click at [754, 315] on div "Claim your free trial to view unlimited donors You've reached your limit of 5 f…" at bounding box center [428, 343] width 856 height 229
click at [803, 196] on div "Claim your free trial to view unlimited donors You've reached your limit of 5 f…" at bounding box center [428, 229] width 856 height 458
click at [833, 170] on div "Claim your free trial to view unlimited donors You've reached your limit of 5 f…" at bounding box center [428, 229] width 856 height 458
